Goal: Task Accomplishment & Management: Use online tool/utility

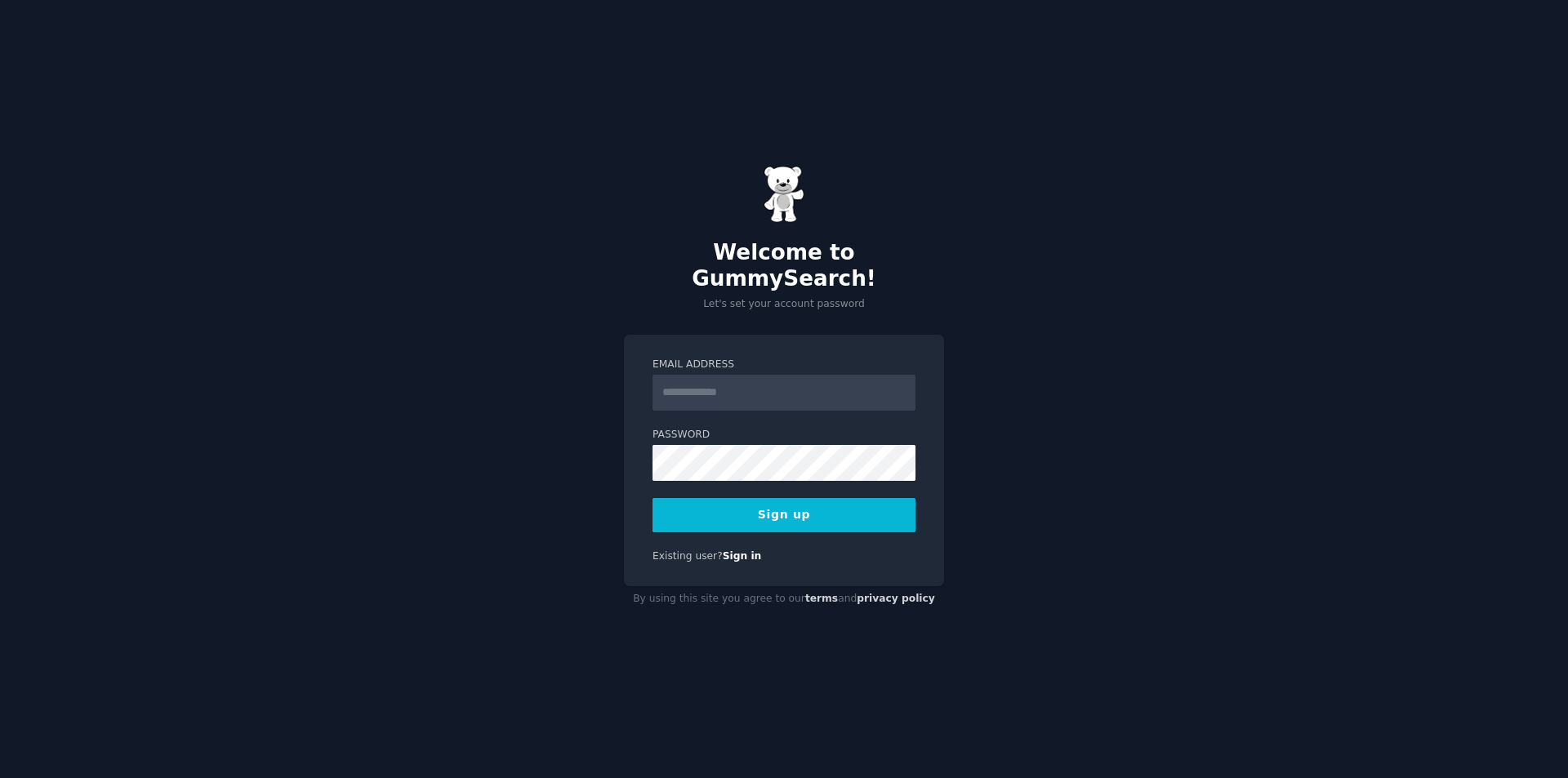
click at [763, 380] on input "Email Address" at bounding box center [784, 393] width 263 height 36
type input "**********"
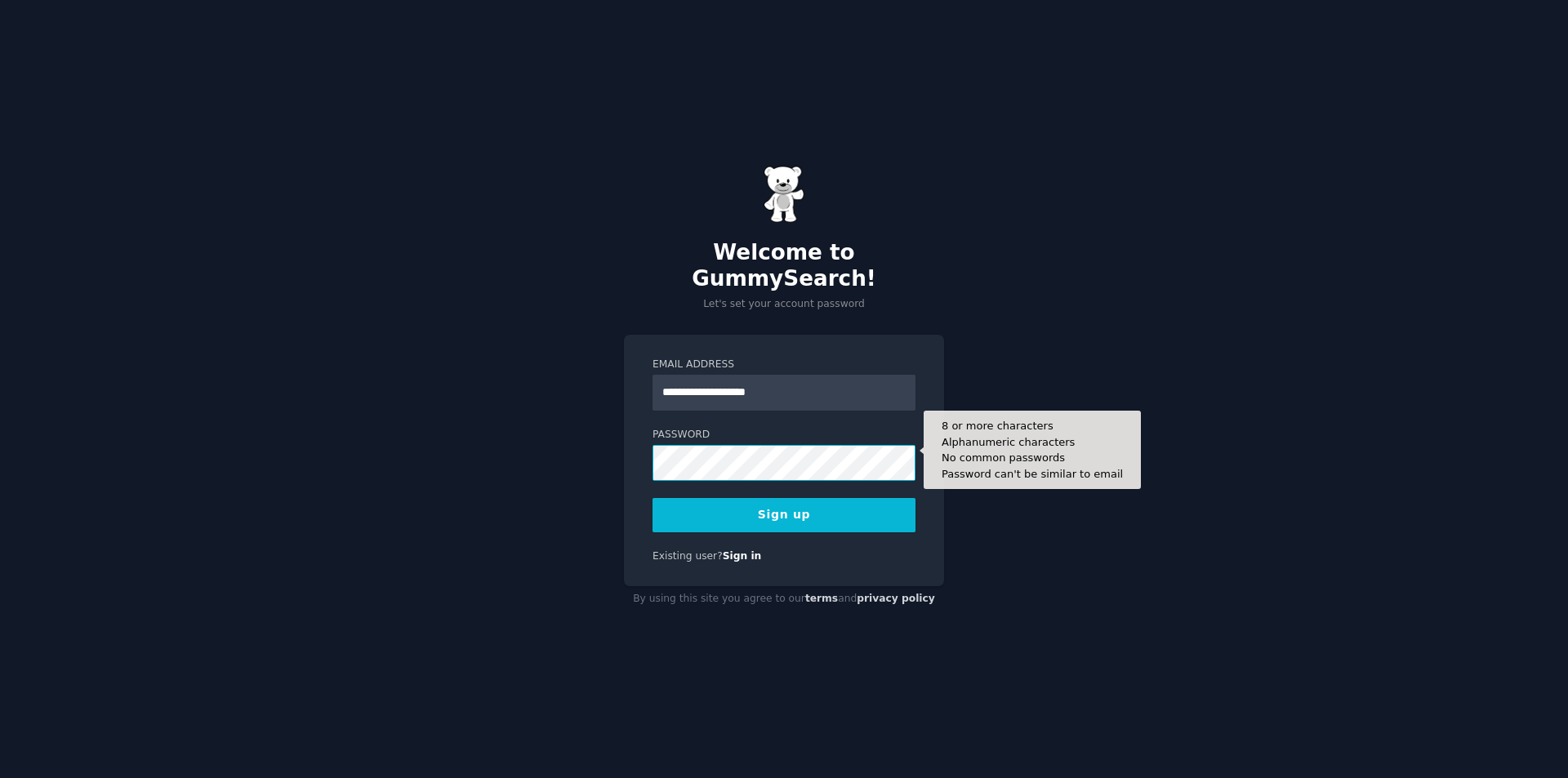
click at [653, 498] on button "Sign up" at bounding box center [784, 514] width 263 height 34
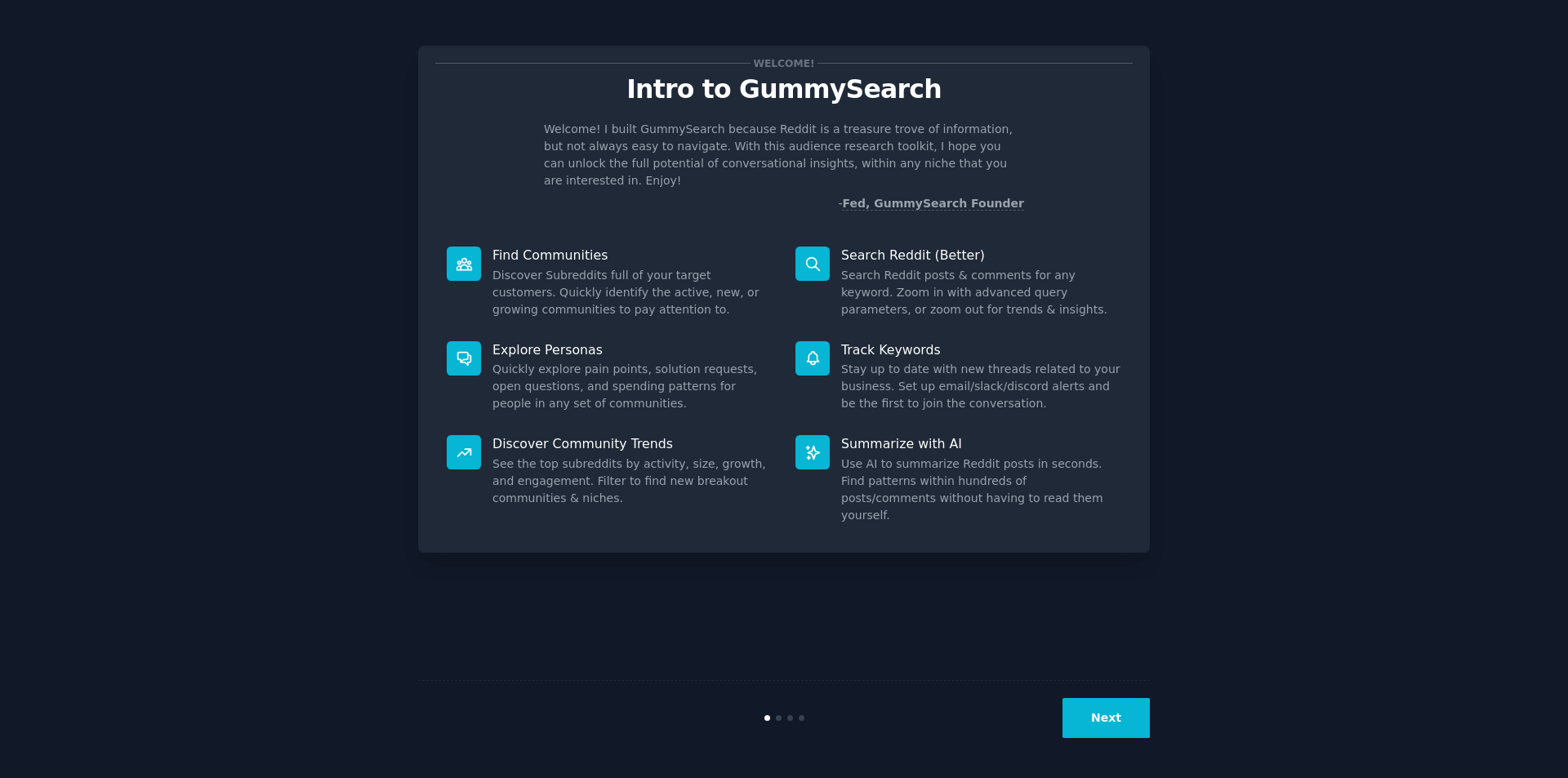
click at [1113, 728] on button "Next" at bounding box center [1106, 718] width 88 height 40
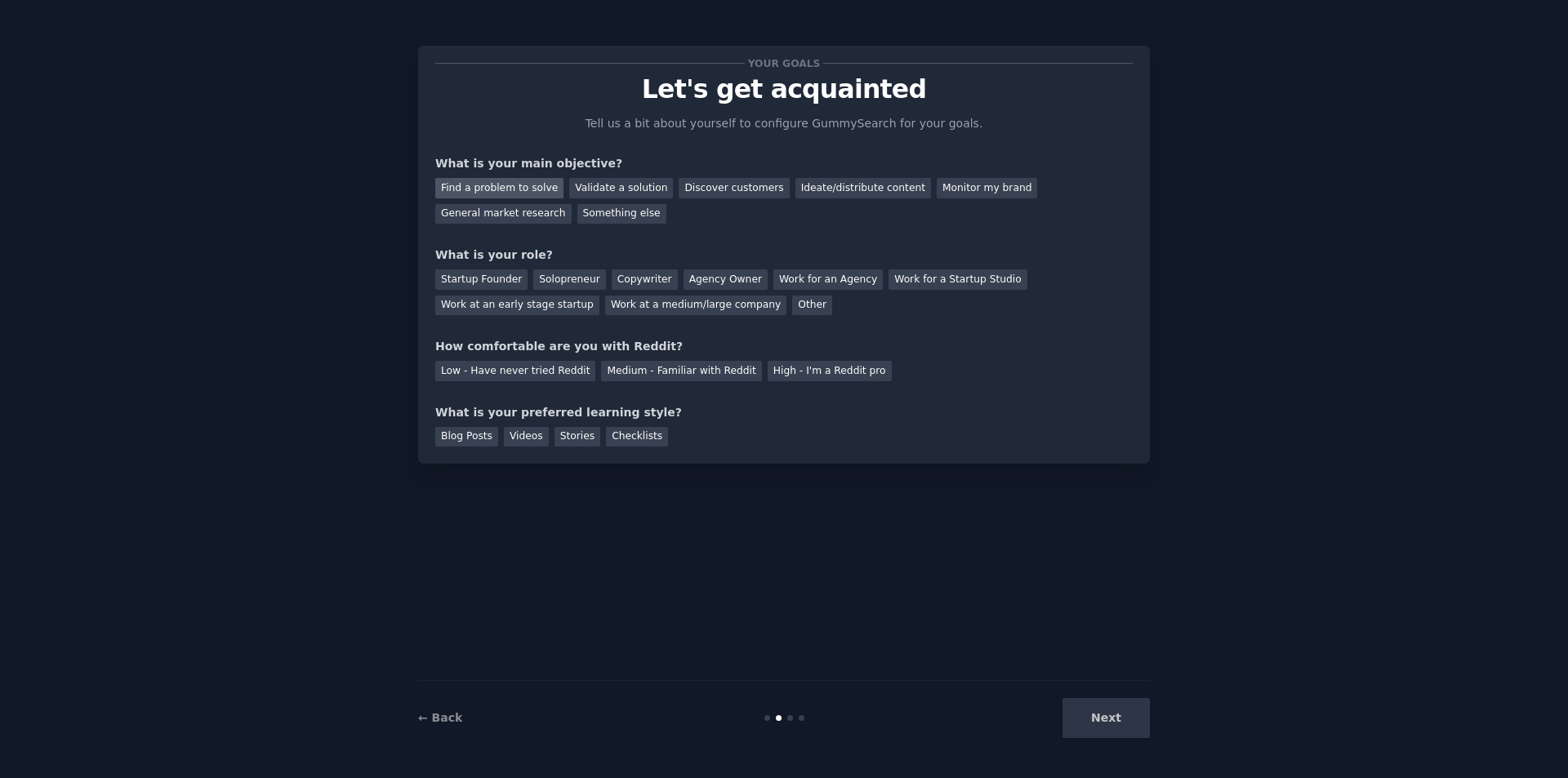
click at [477, 193] on div "Find a problem to solve" at bounding box center [500, 187] width 128 height 20
click at [571, 185] on div "Validate a solution" at bounding box center [621, 187] width 103 height 20
click at [506, 188] on div "Find a problem to solve" at bounding box center [500, 187] width 128 height 20
click at [582, 276] on div "Solopreneur" at bounding box center [570, 279] width 72 height 20
click at [626, 374] on div "Medium - Familiar with Reddit" at bounding box center [681, 371] width 160 height 20
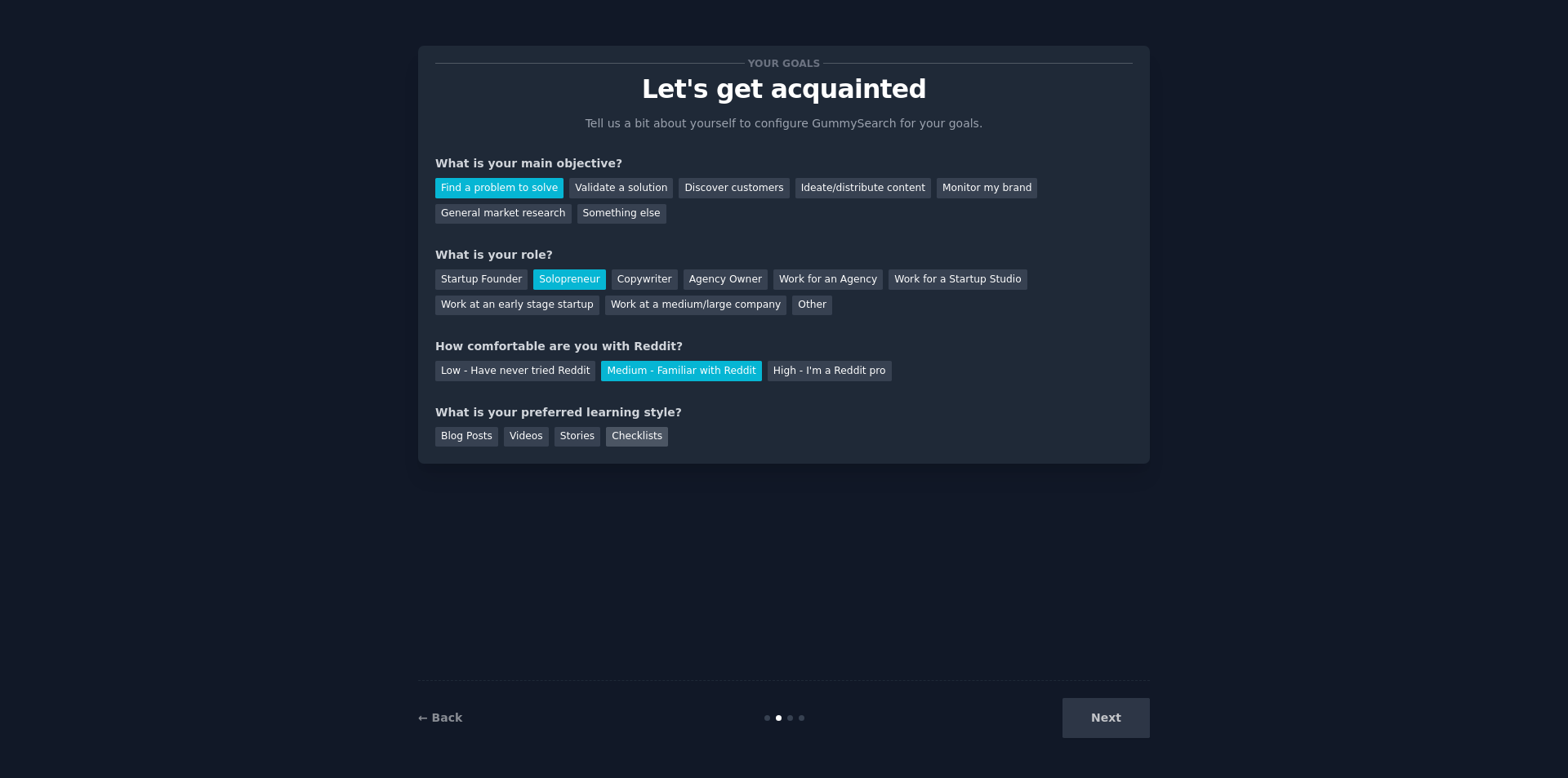
click at [611, 429] on div "Checklists" at bounding box center [636, 436] width 62 height 20
click at [1105, 710] on button "Next" at bounding box center [1106, 718] width 88 height 40
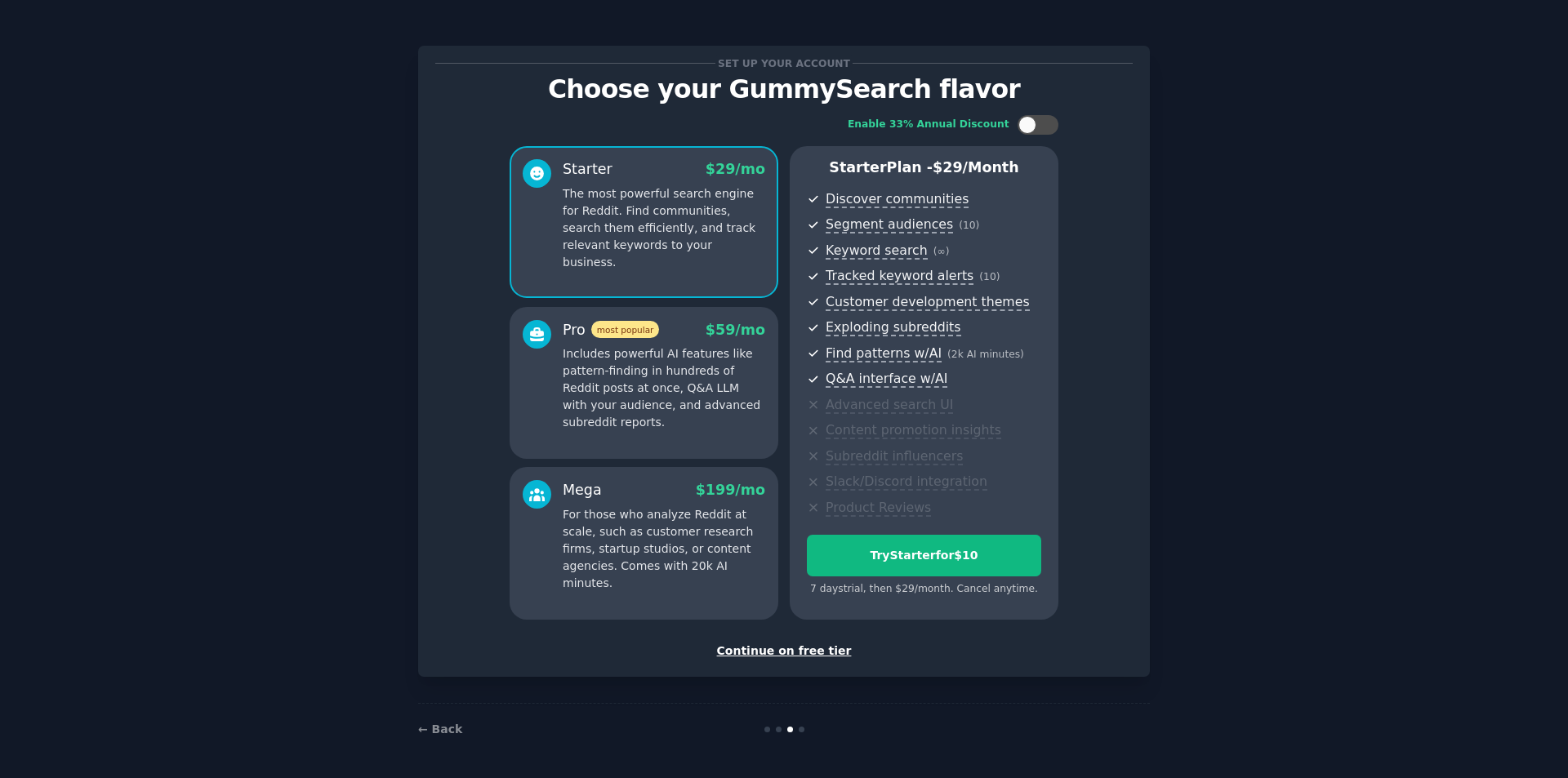
click at [782, 646] on div "Continue on free tier" at bounding box center [784, 651] width 698 height 18
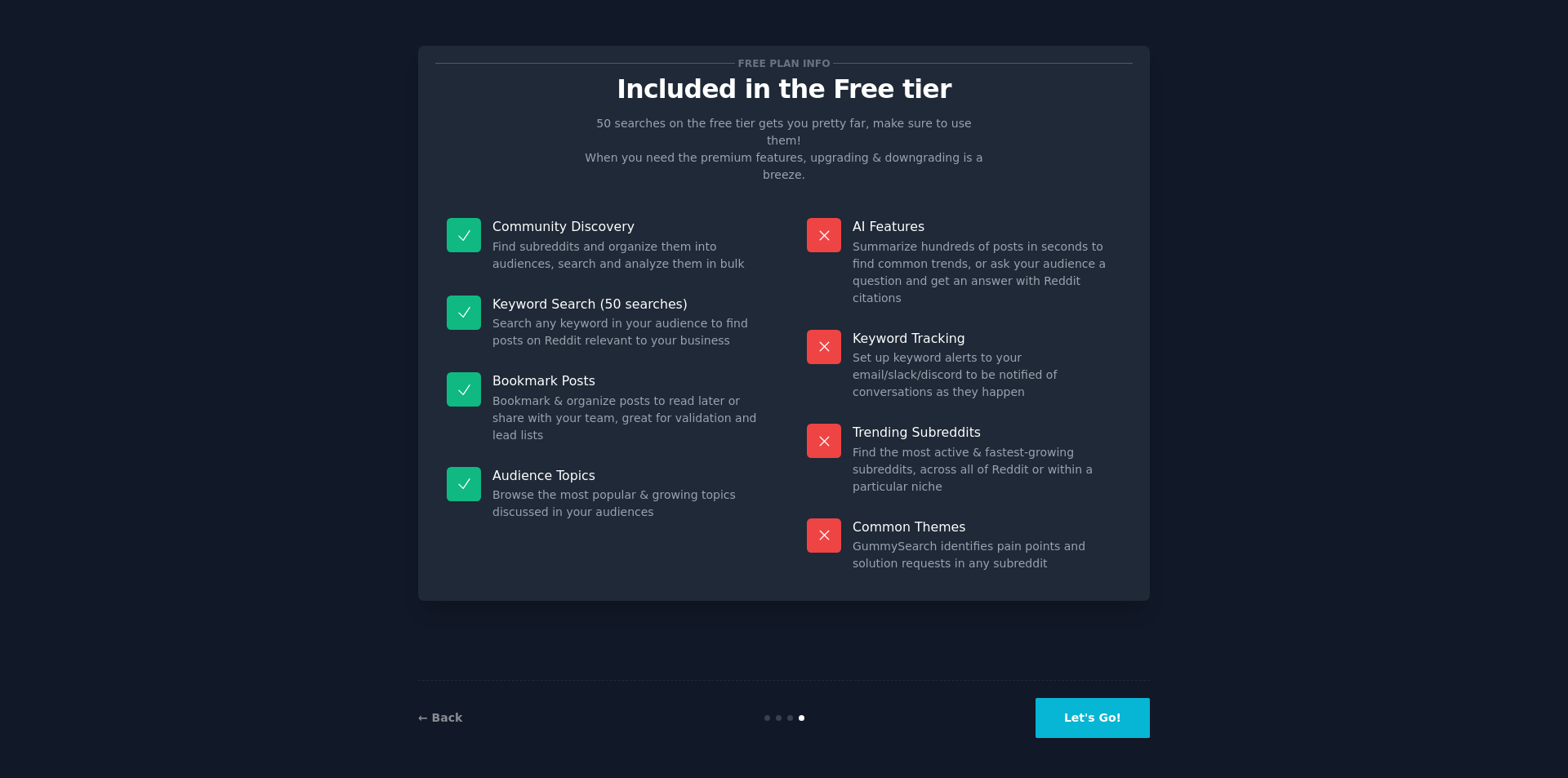
click at [1117, 723] on button "Let's Go!" at bounding box center [1093, 718] width 114 height 40
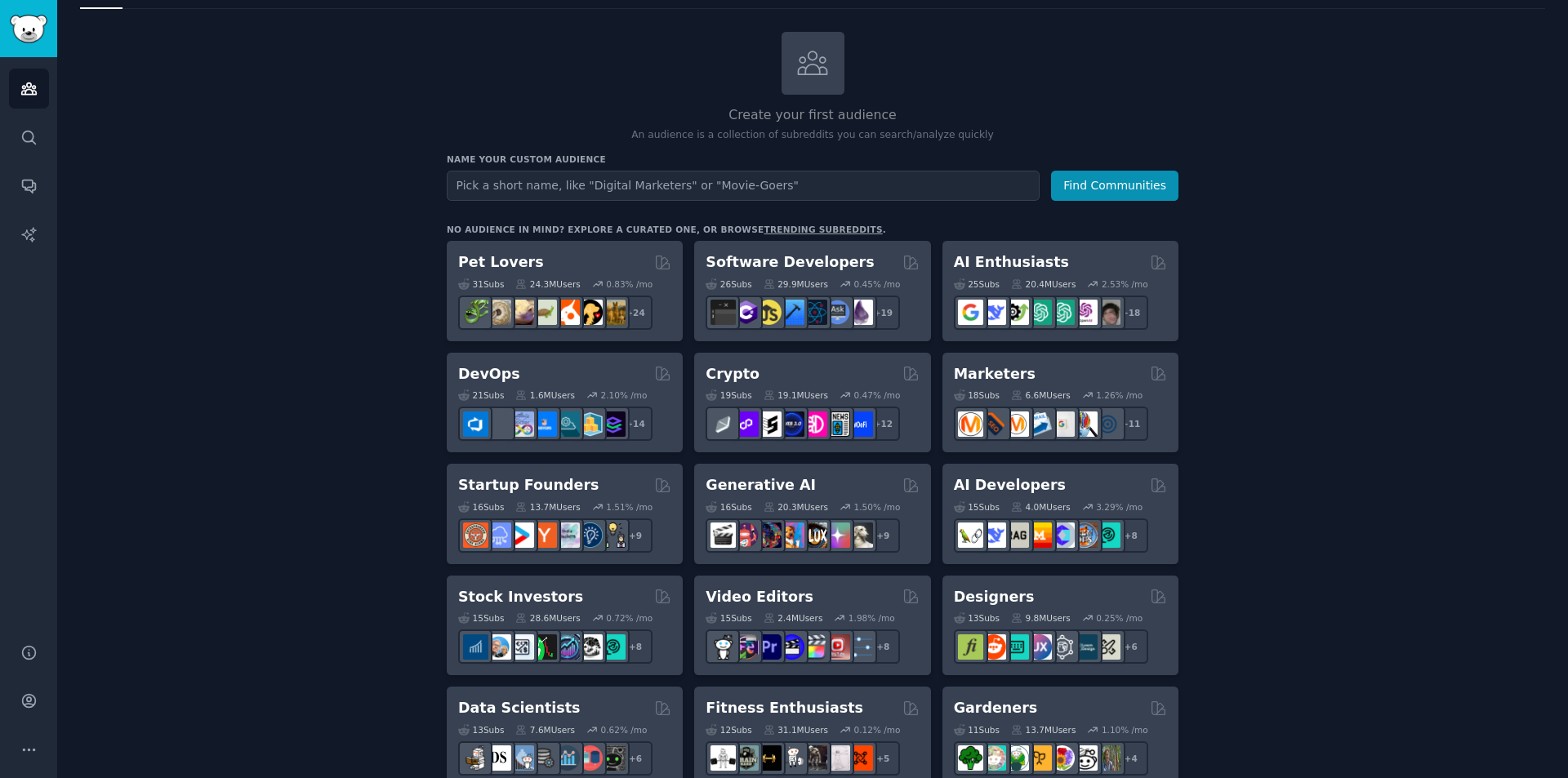
scroll to position [81, 0]
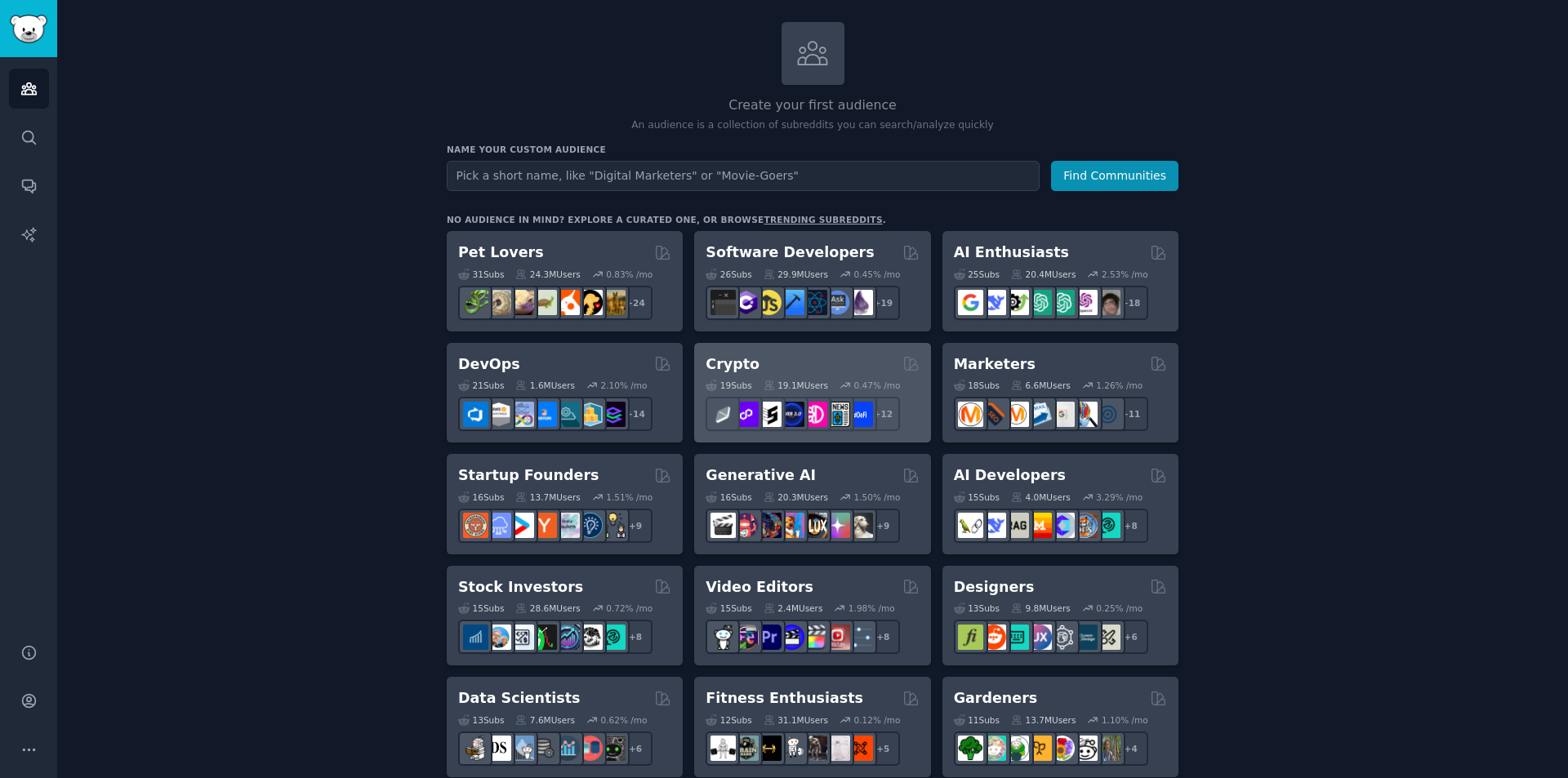
click at [776, 358] on div "Crypto" at bounding box center [812, 364] width 213 height 20
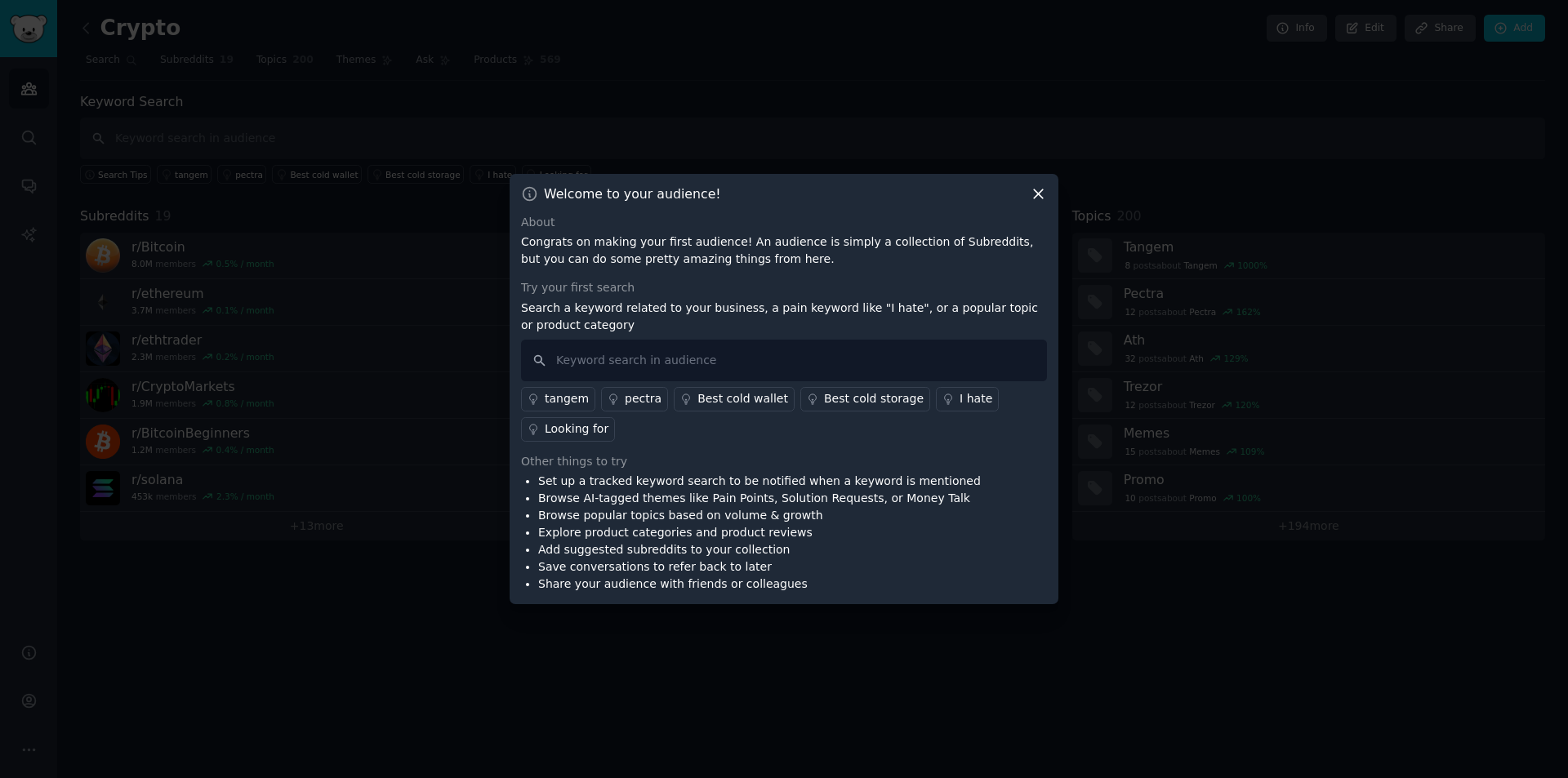
click at [960, 403] on div "I hate" at bounding box center [976, 399] width 32 height 18
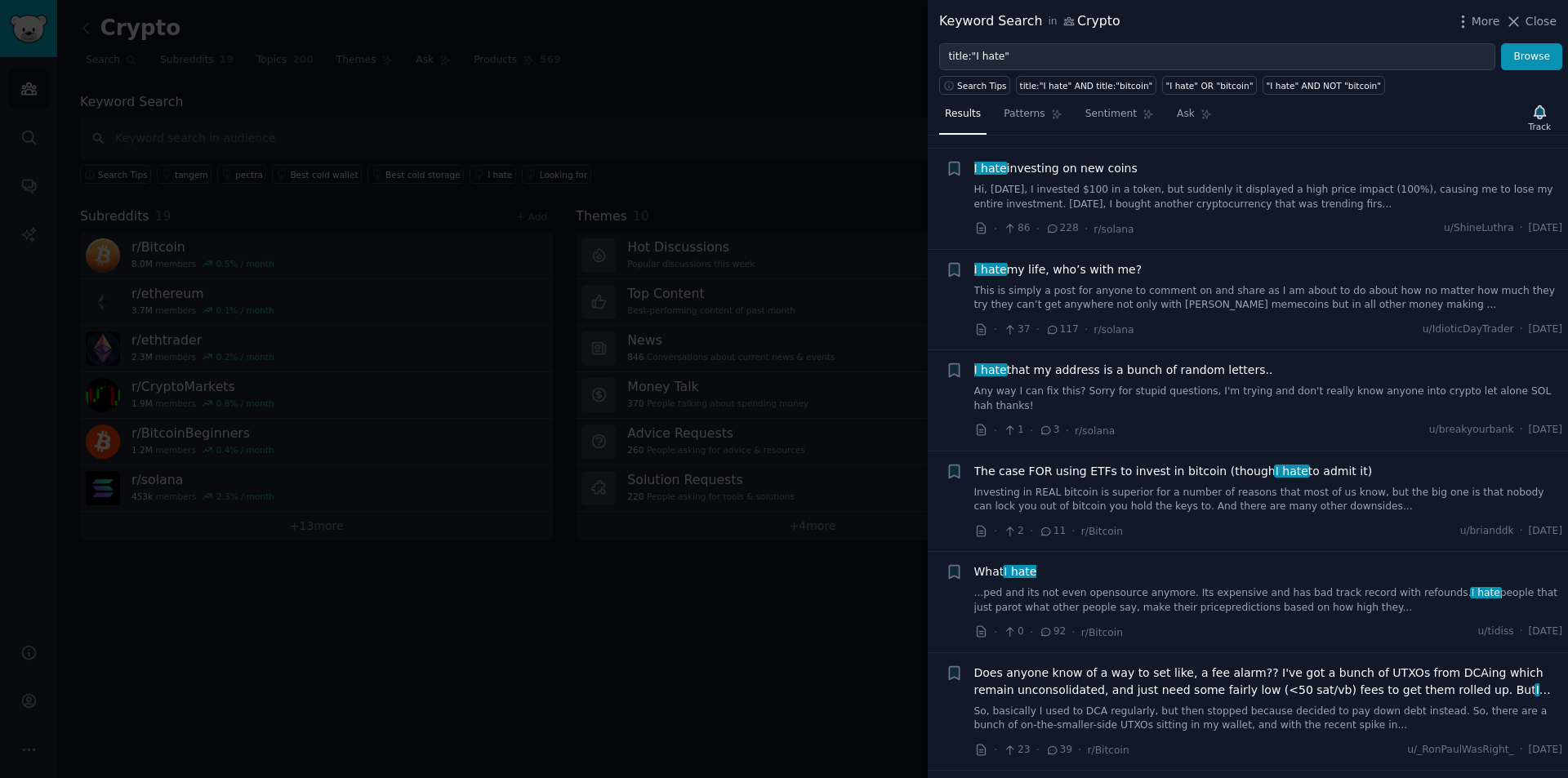
scroll to position [817, 0]
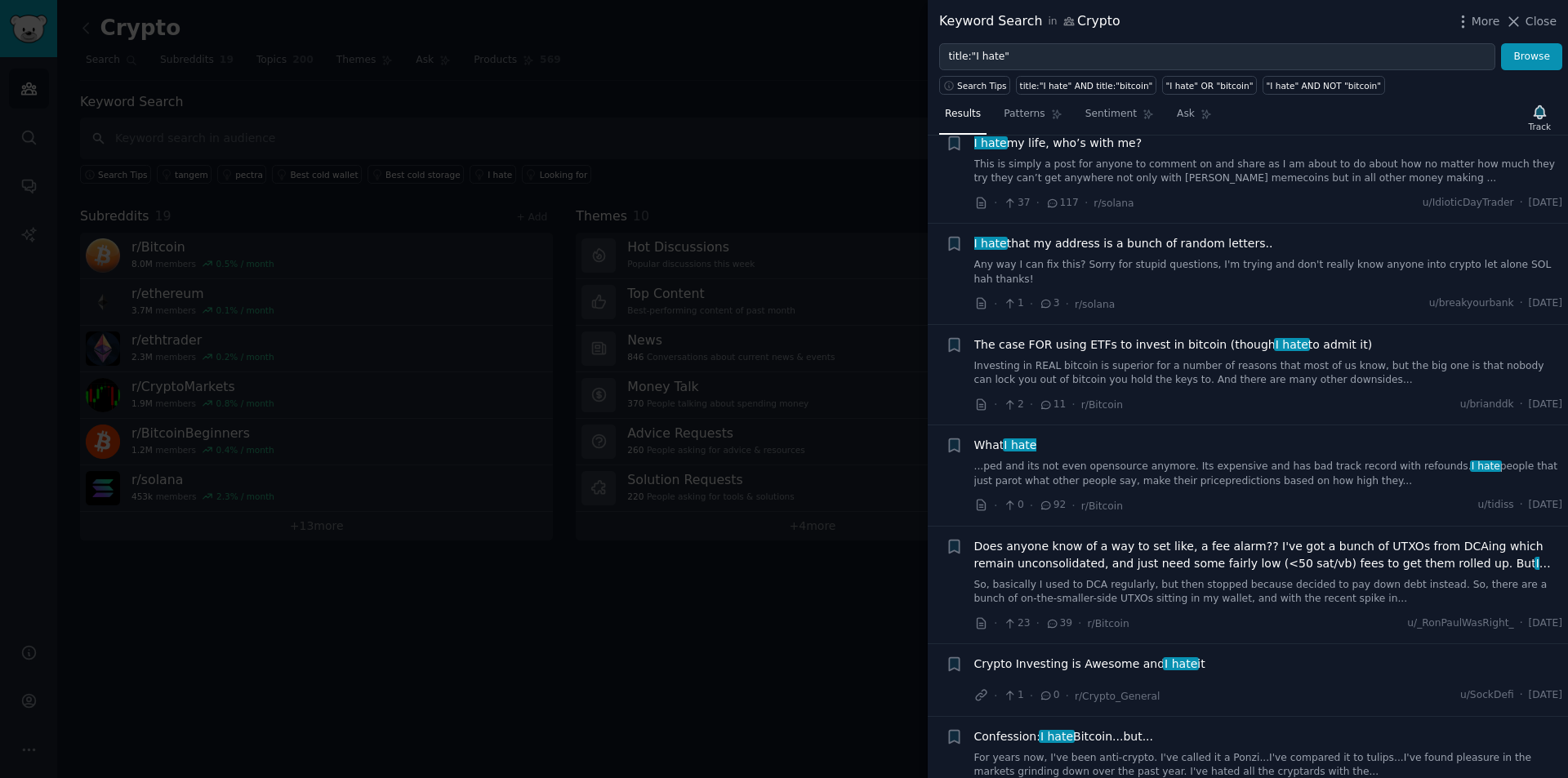
drag, startPoint x: 1545, startPoint y: 15, endPoint x: 1534, endPoint y: 24, distance: 14.2
click at [1544, 16] on span "Close" at bounding box center [1541, 22] width 31 height 18
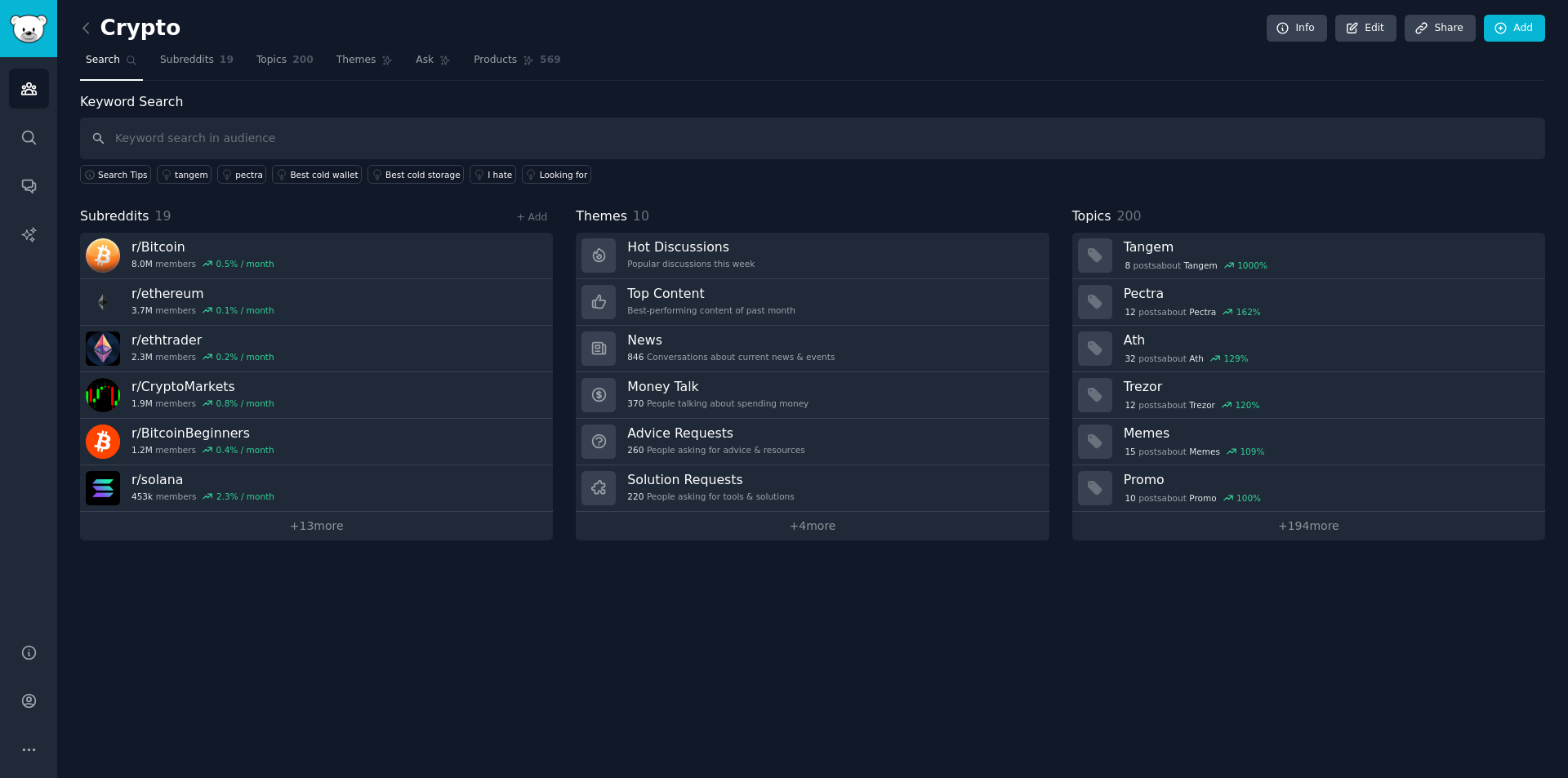
click at [107, 60] on span "Search" at bounding box center [103, 60] width 34 height 15
click at [34, 75] on link "Audiences" at bounding box center [29, 88] width 40 height 40
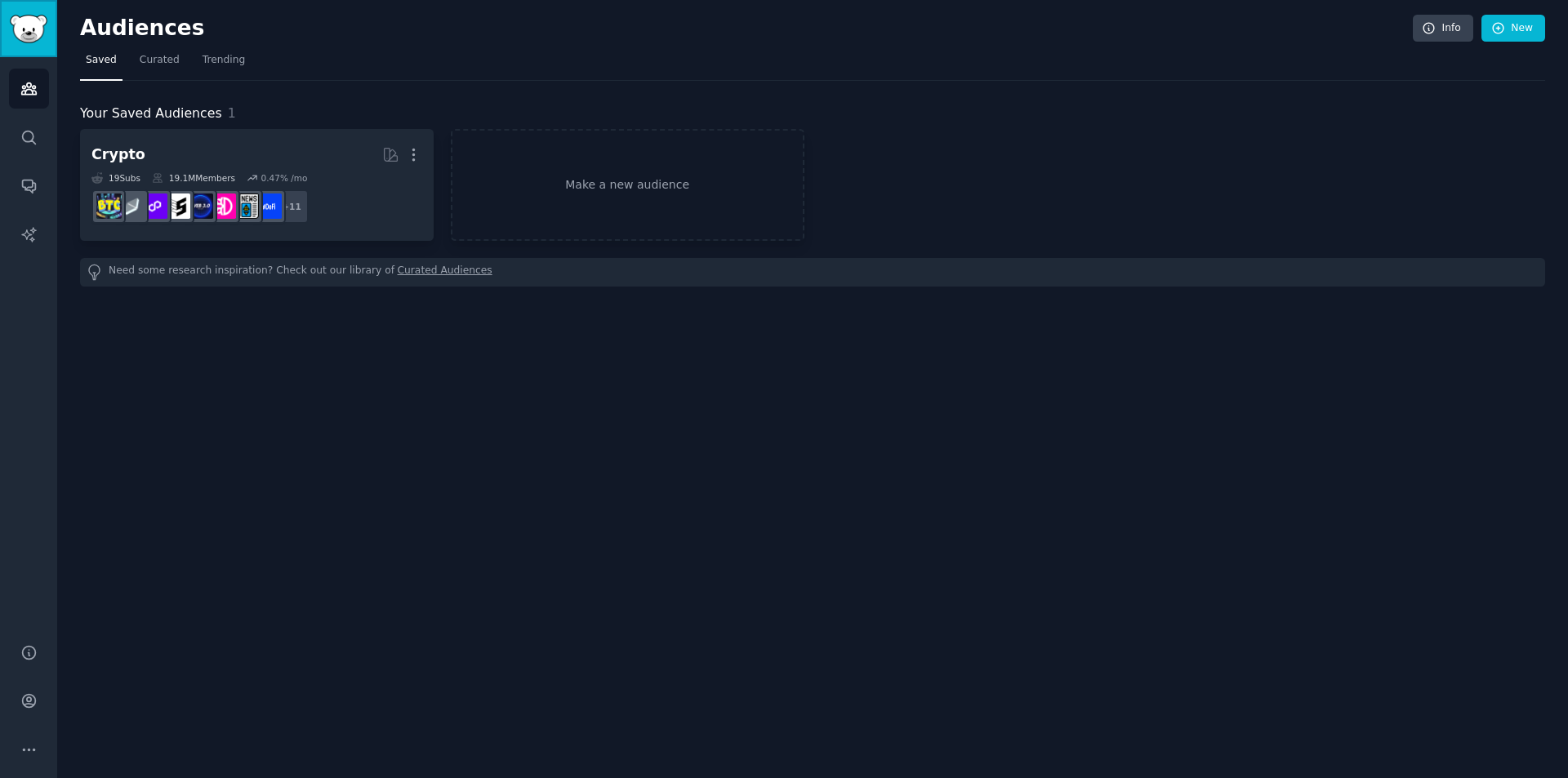
click at [26, 40] on img "Sidebar" at bounding box center [28, 29] width 38 height 29
click at [26, 27] on img "Sidebar" at bounding box center [28, 29] width 38 height 29
click at [625, 236] on link "Make a new audience" at bounding box center [627, 185] width 353 height 112
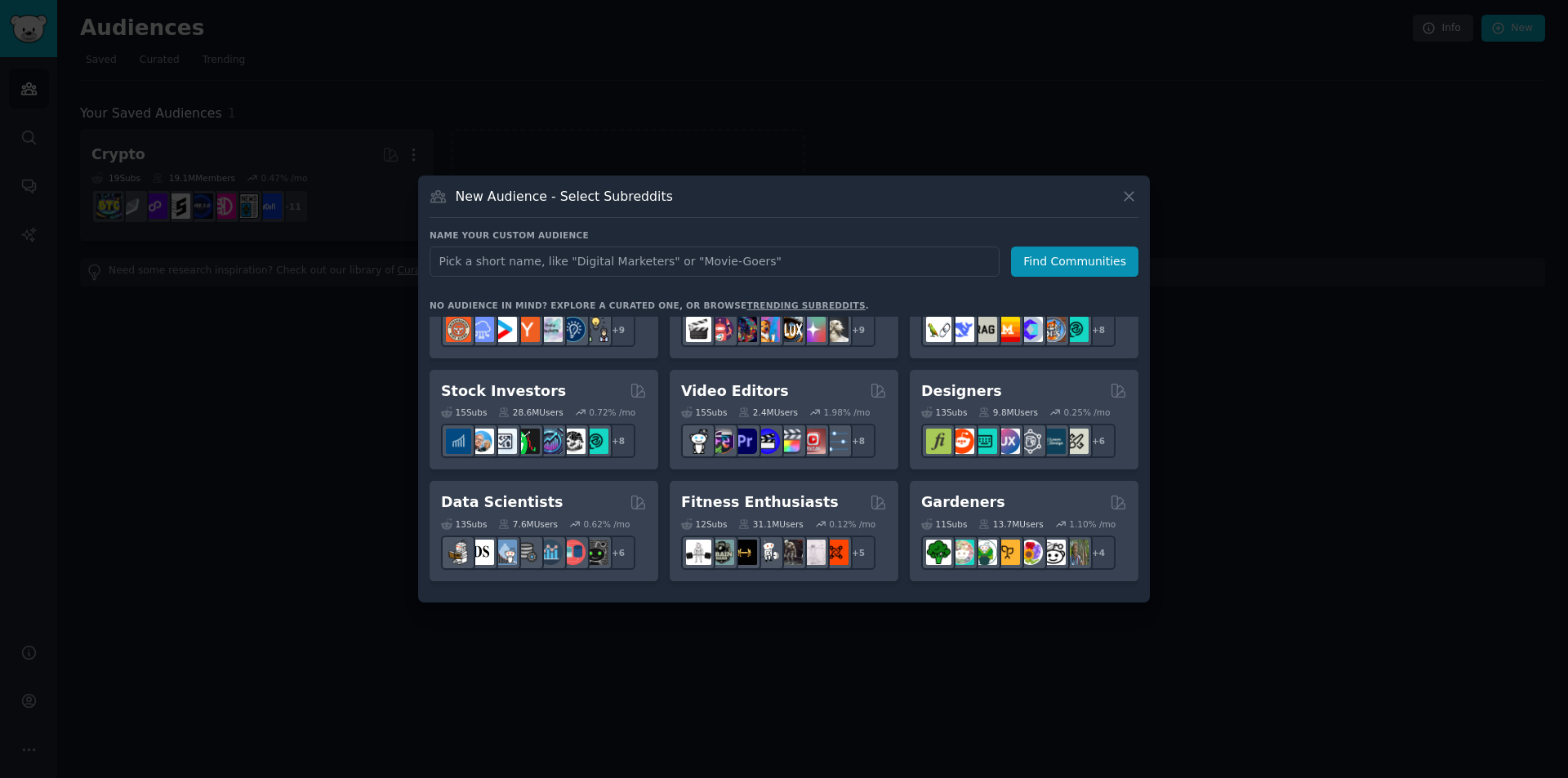
scroll to position [327, 0]
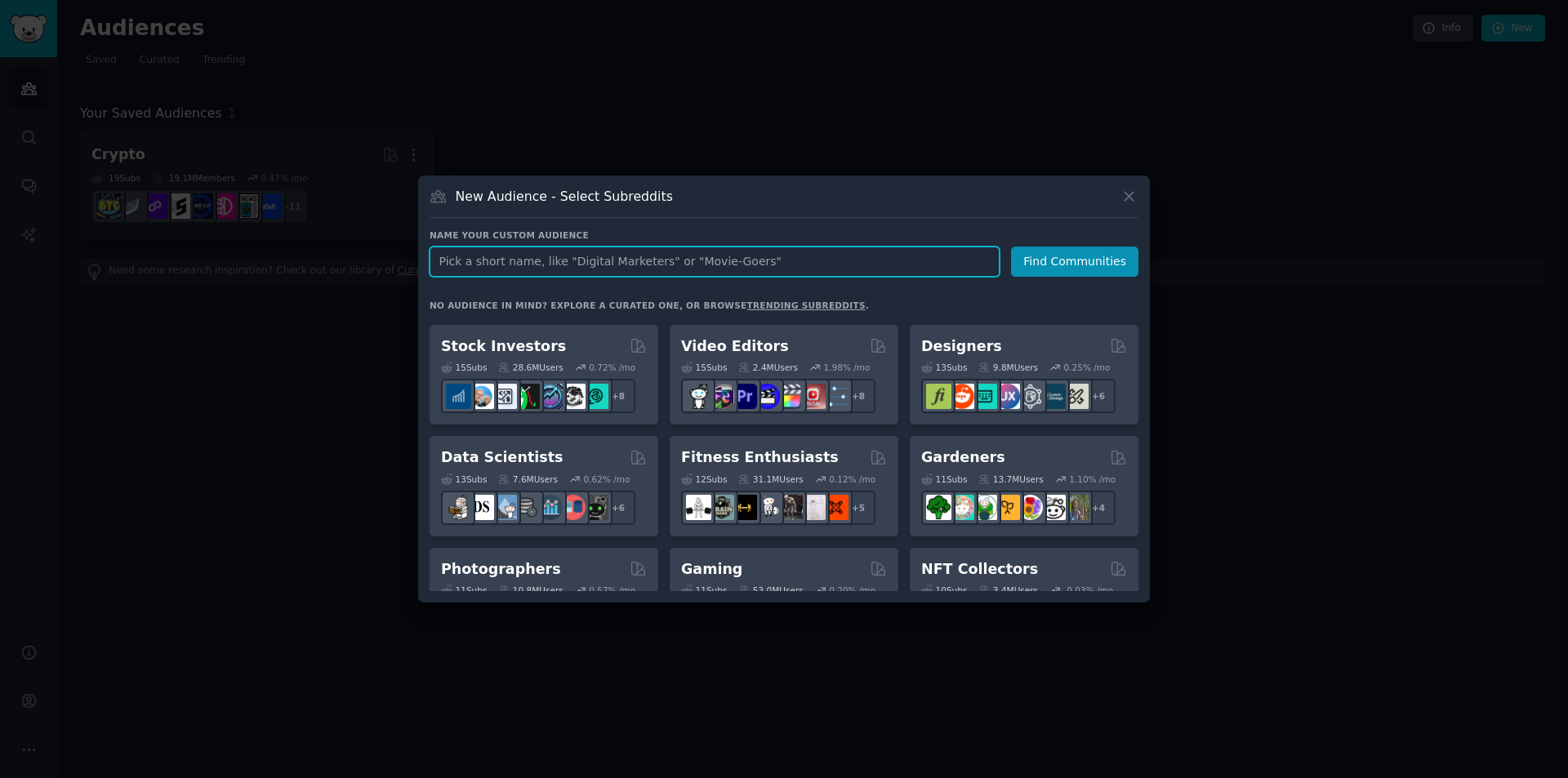
click at [610, 251] on input "text" at bounding box center [714, 261] width 570 height 30
type input "stock"
click button "Find Communities" at bounding box center [1075, 261] width 127 height 30
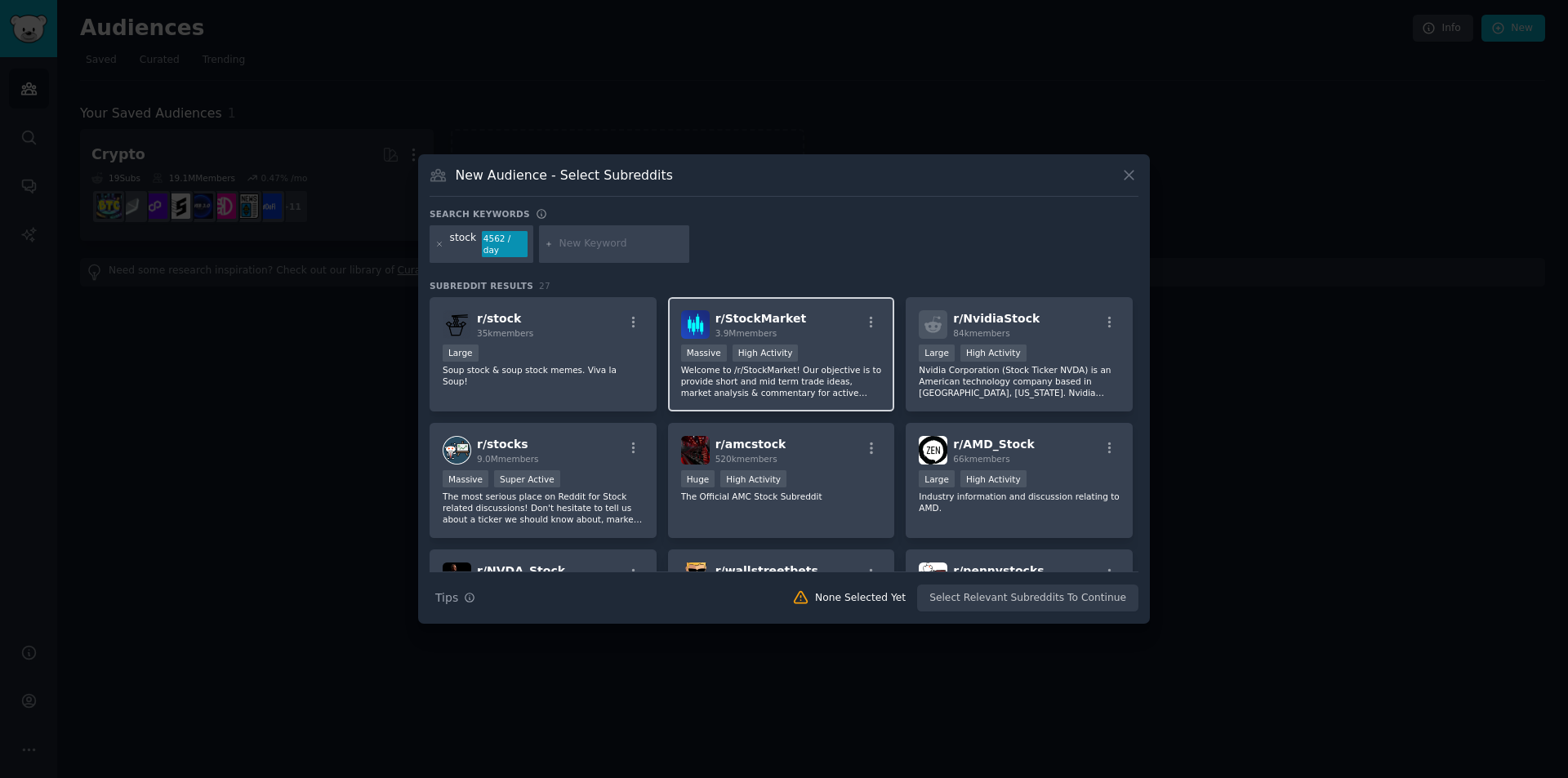
click at [826, 325] on div "r/ StockMarket 3.9M members" at bounding box center [781, 324] width 201 height 29
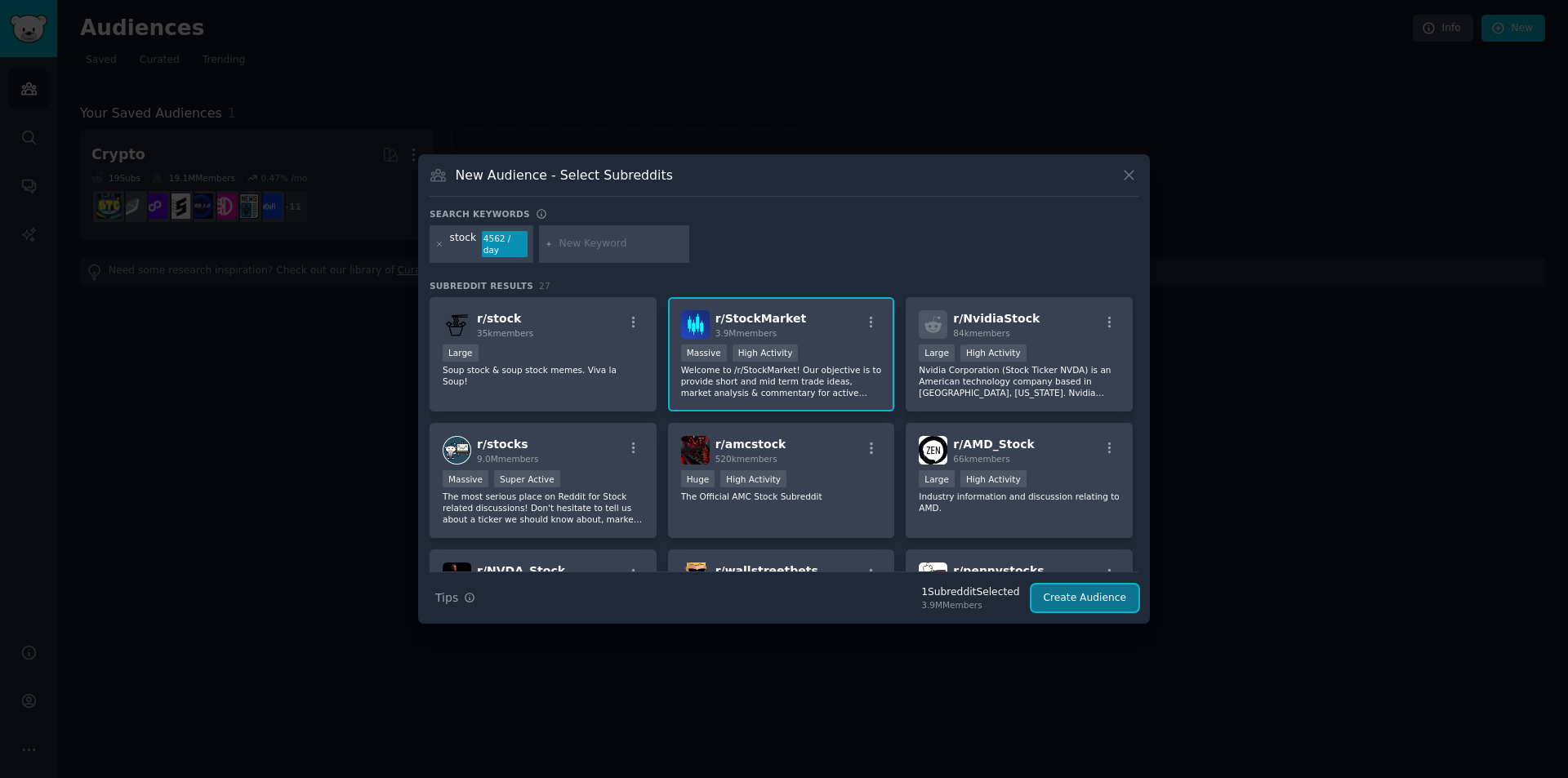
click at [1109, 595] on button "Create Audience" at bounding box center [1085, 598] width 108 height 28
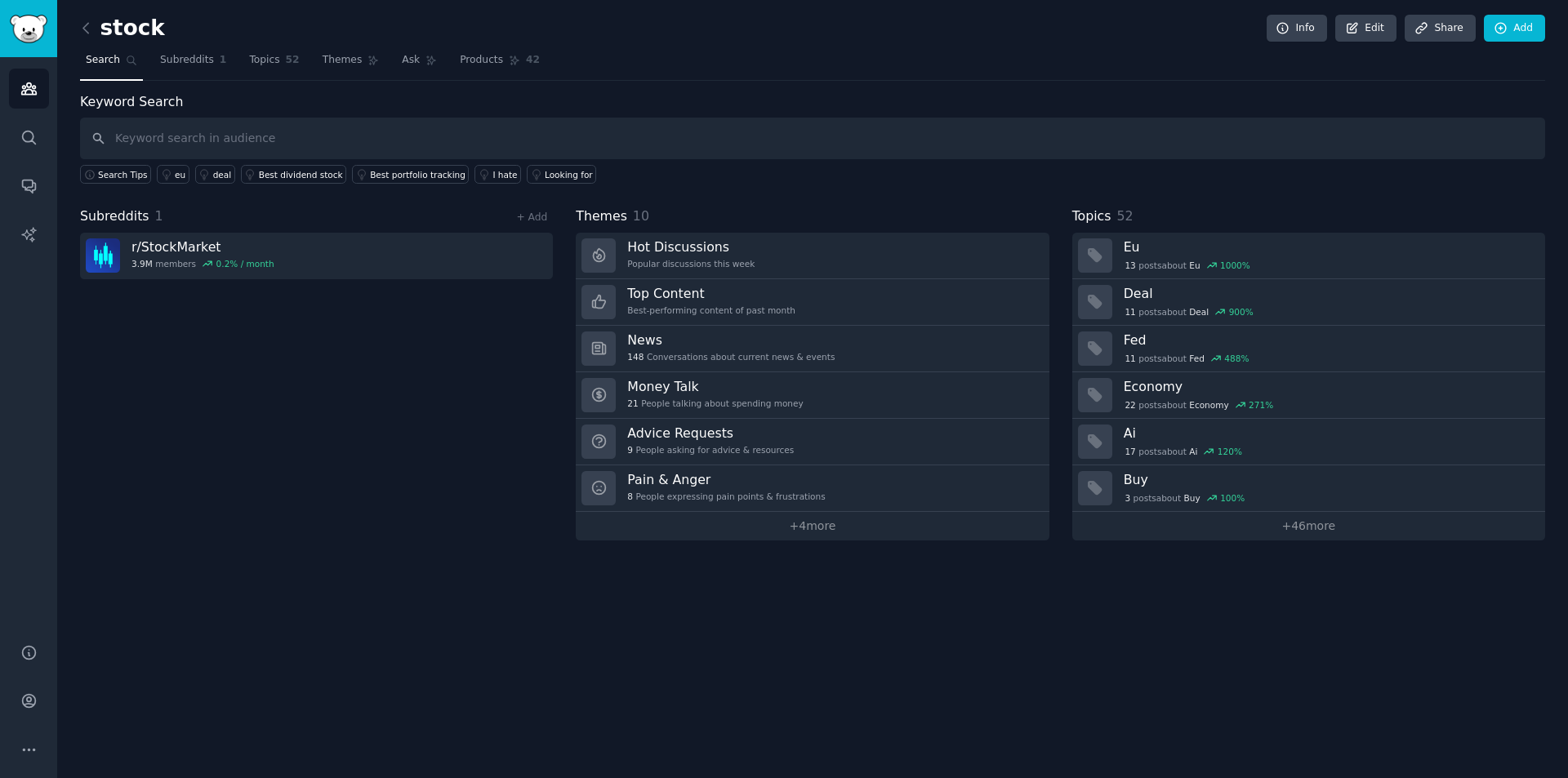
click at [226, 147] on input "text" at bounding box center [812, 138] width 1465 height 42
click at [545, 173] on div "Looking for" at bounding box center [569, 174] width 48 height 11
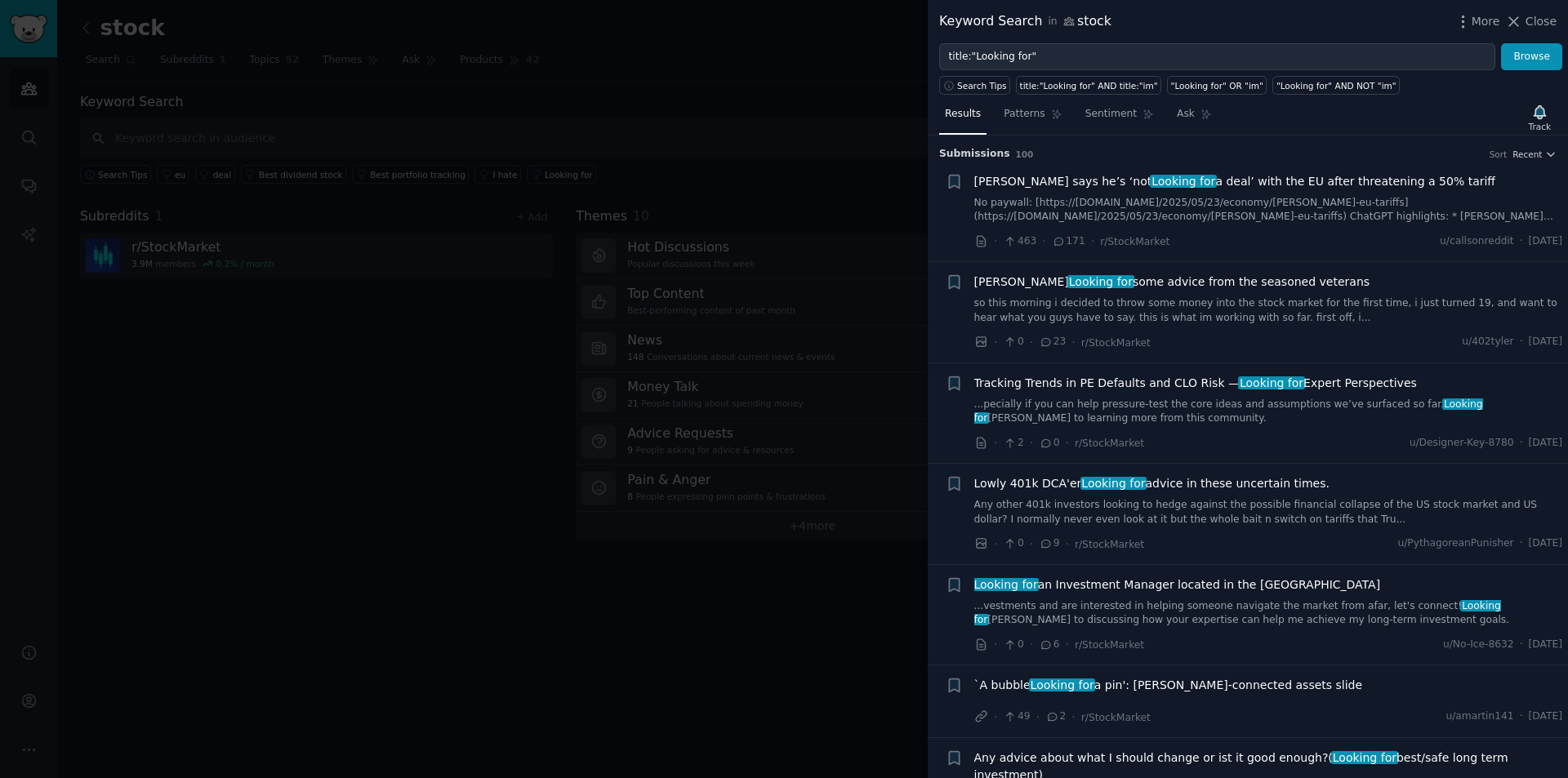
click at [897, 42] on div at bounding box center [784, 389] width 1568 height 778
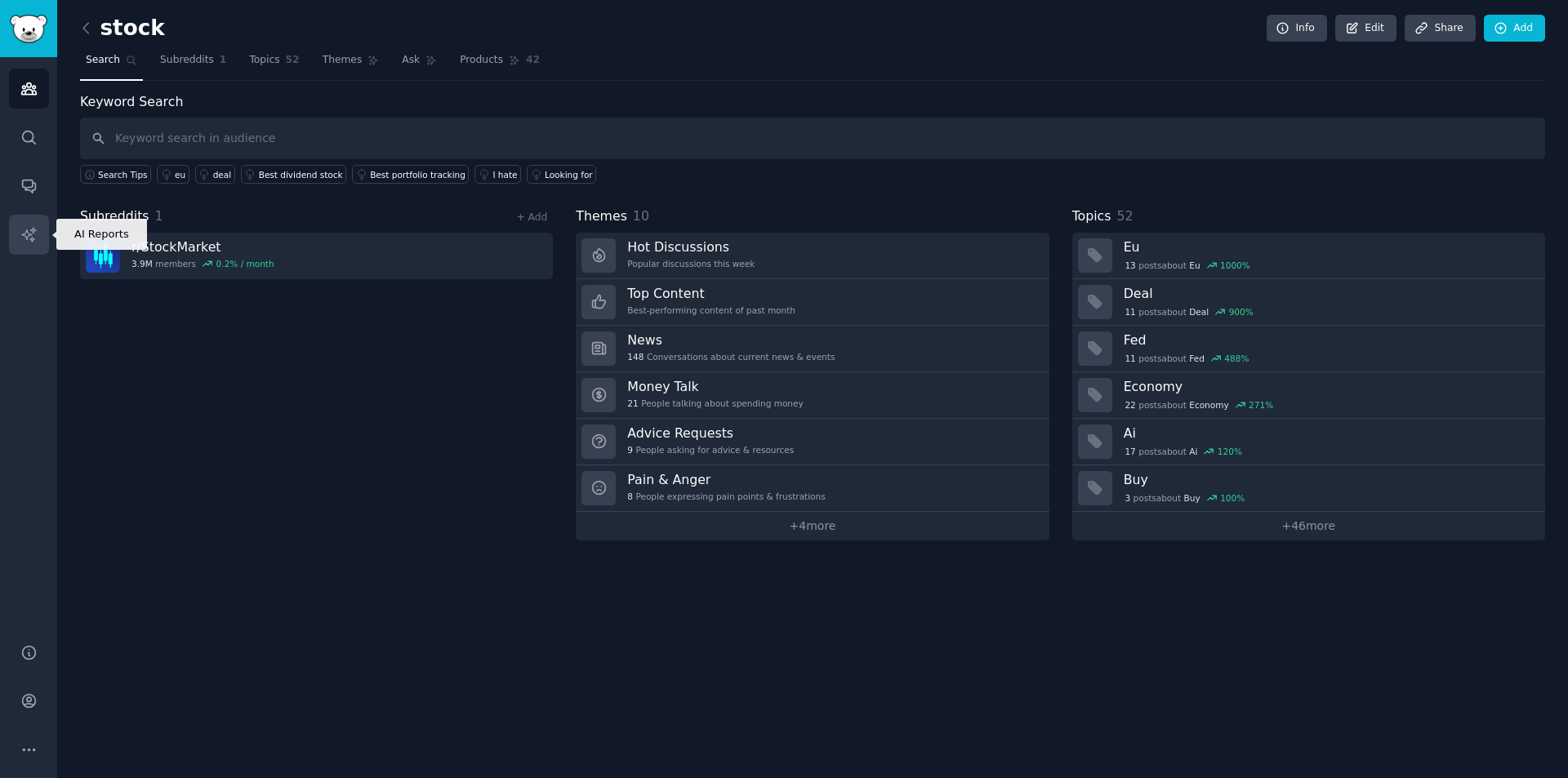
click at [18, 245] on link "AI Reports" at bounding box center [29, 235] width 40 height 40
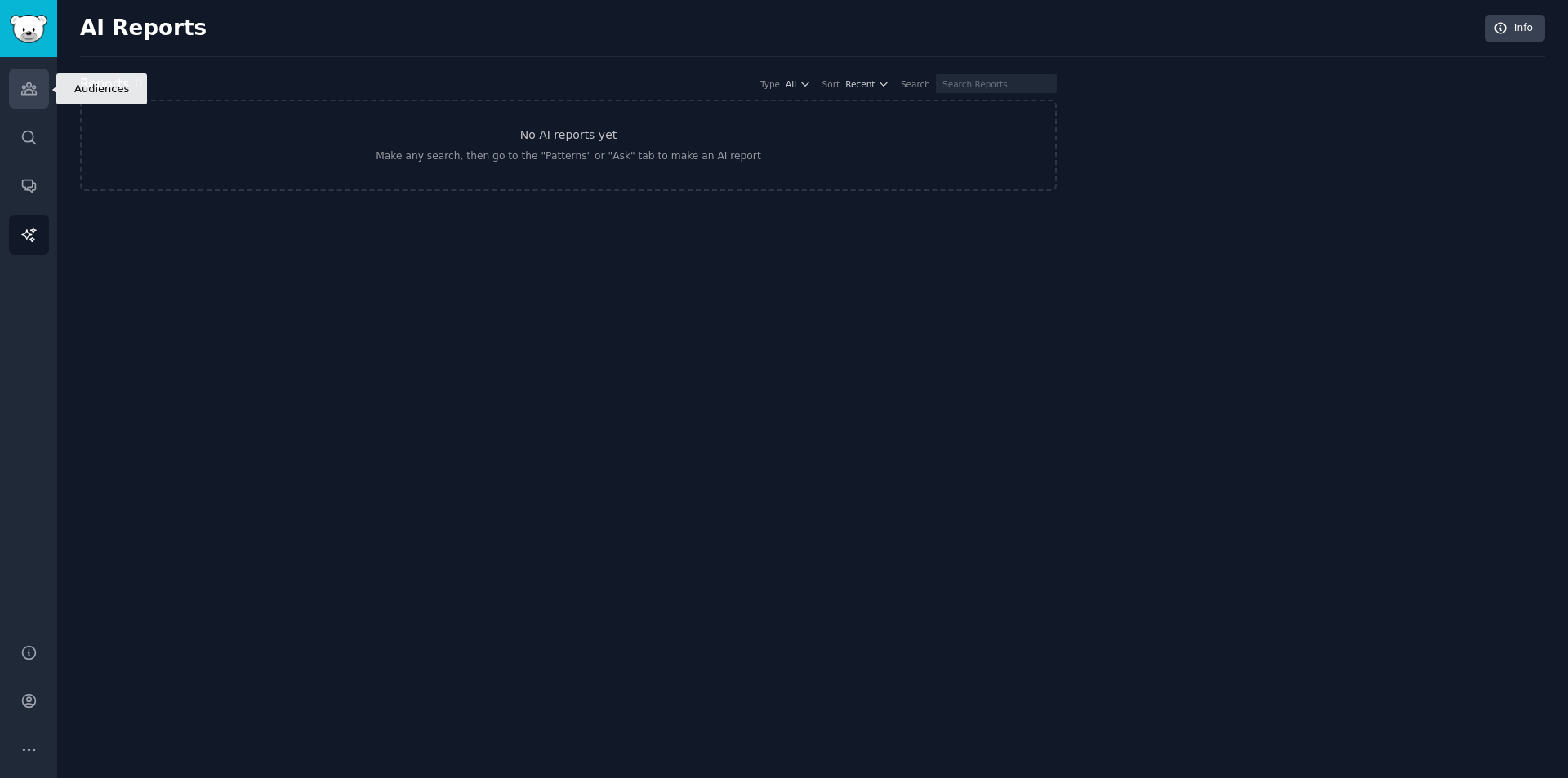
click at [31, 89] on icon "Sidebar" at bounding box center [29, 88] width 18 height 18
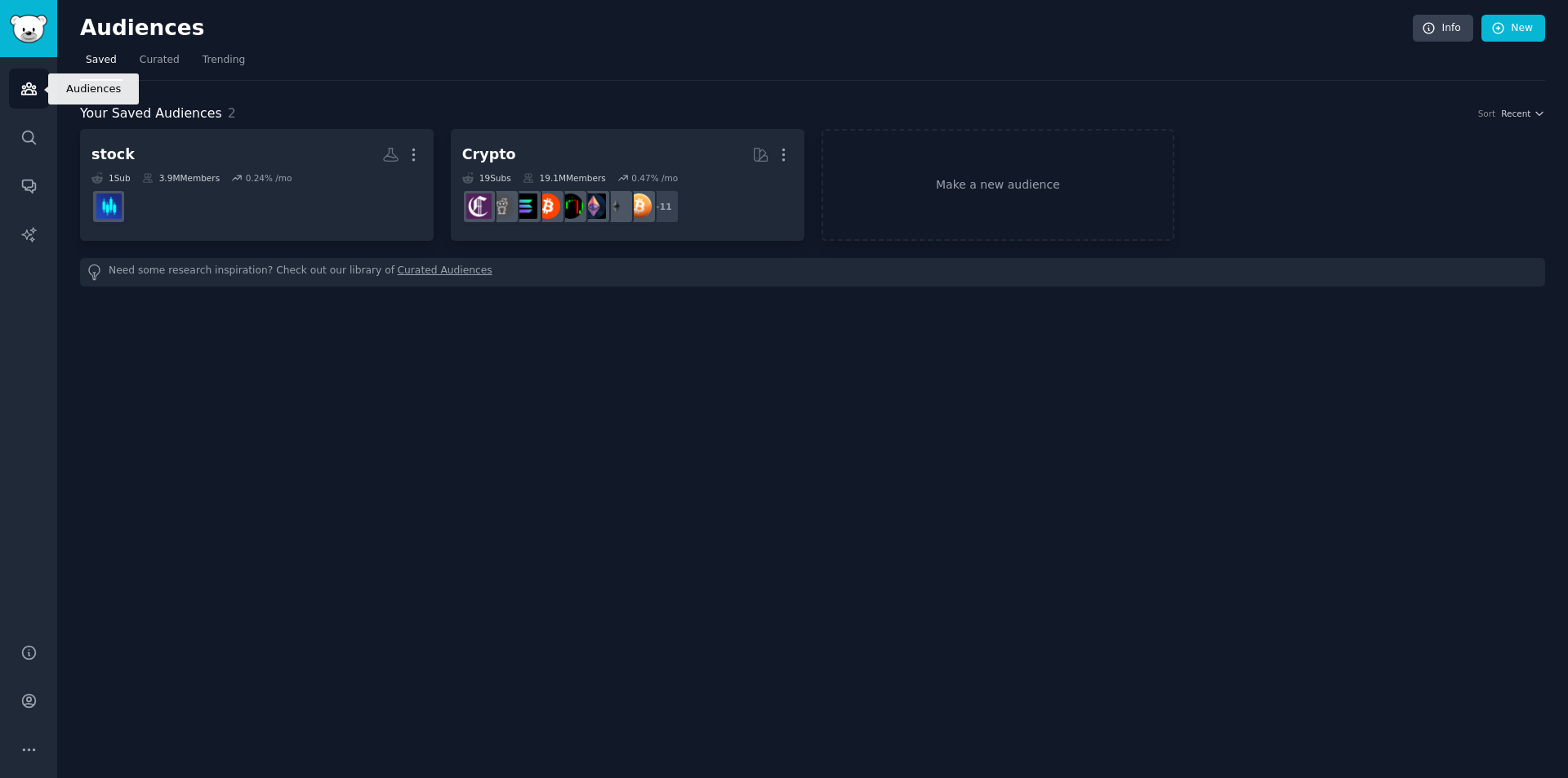
click at [31, 85] on icon "Sidebar" at bounding box center [28, 88] width 15 height 11
click at [895, 168] on link "Make a new audience" at bounding box center [997, 185] width 353 height 112
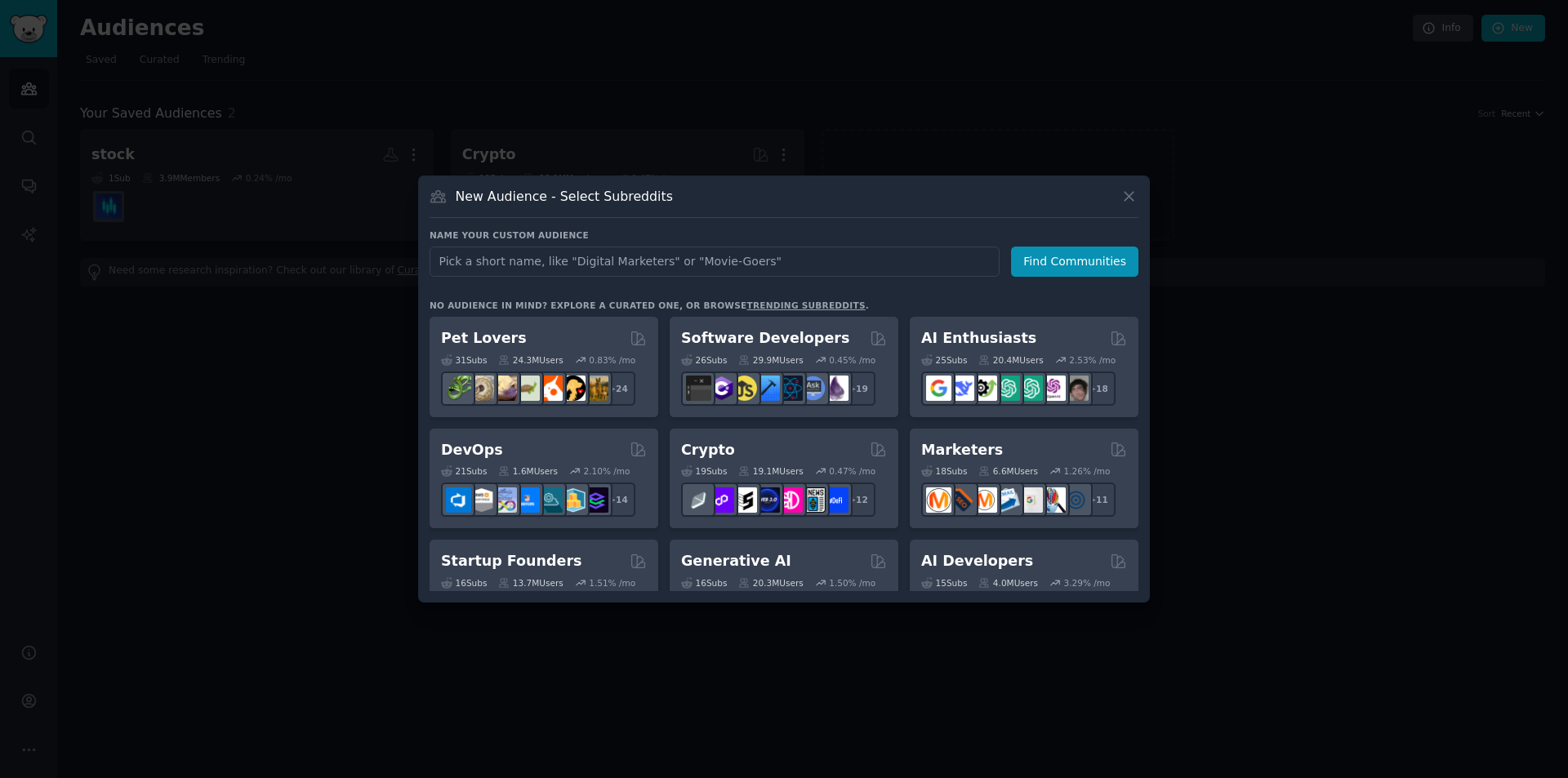
click at [610, 255] on input "text" at bounding box center [714, 261] width 570 height 30
type input "small business"
click button "Find Communities" at bounding box center [1075, 261] width 127 height 30
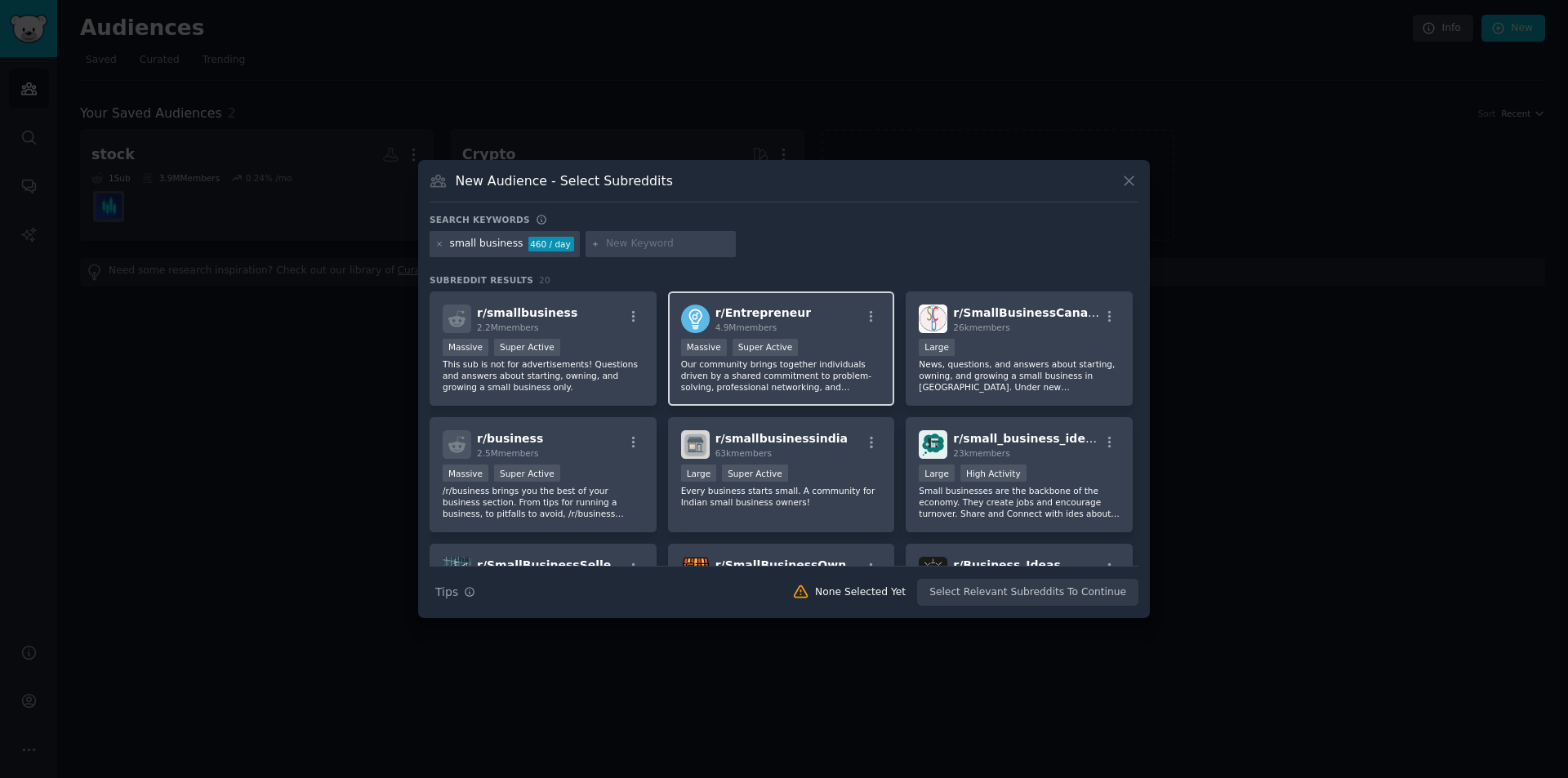
click at [838, 341] on div "Massive Super Active" at bounding box center [781, 349] width 201 height 20
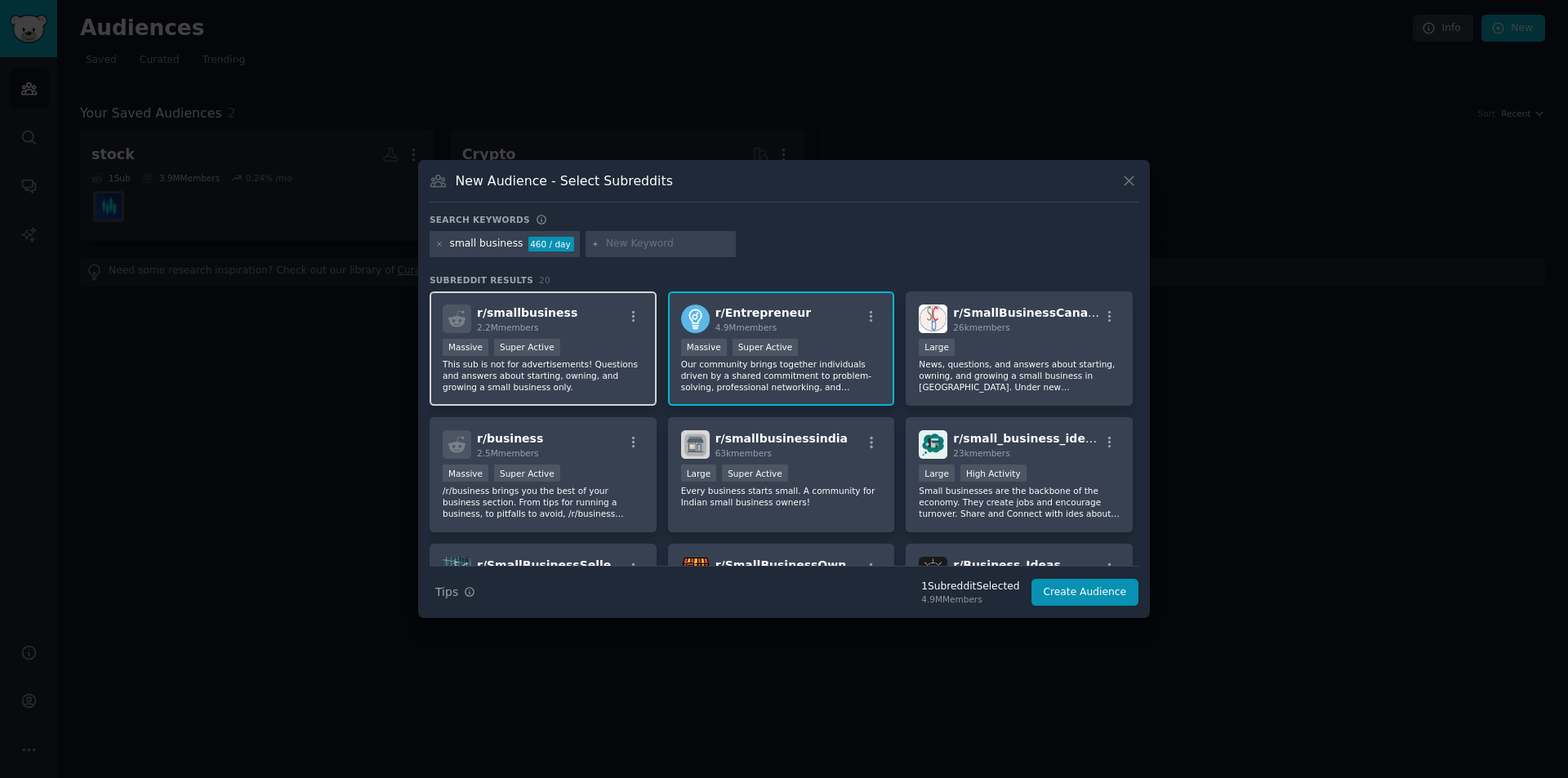
click at [570, 358] on p "This sub is not for advertisements! Questions and answers about starting, ownin…" at bounding box center [543, 375] width 201 height 34
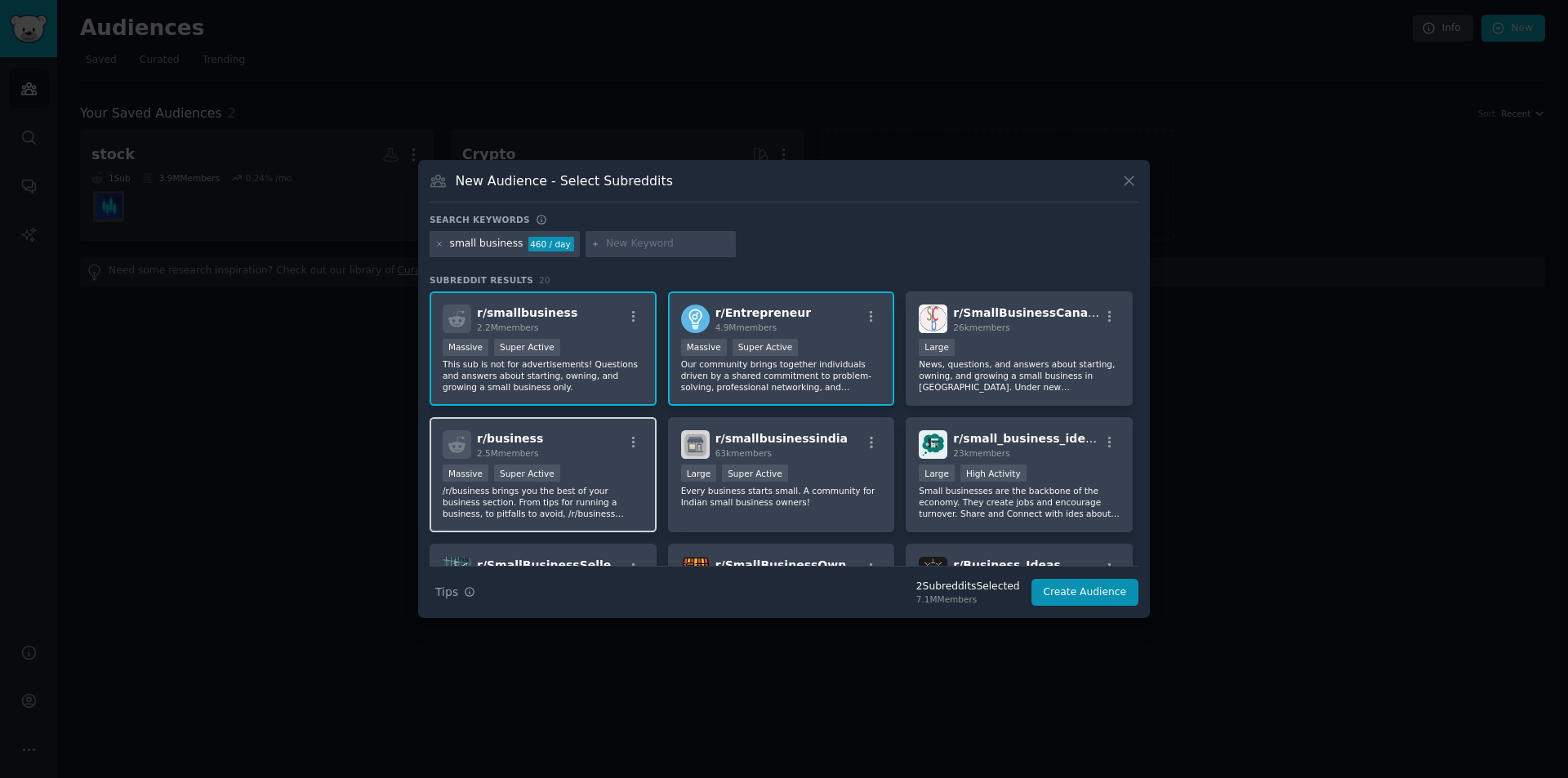
click at [619, 470] on div "Massive Super Active" at bounding box center [543, 474] width 201 height 20
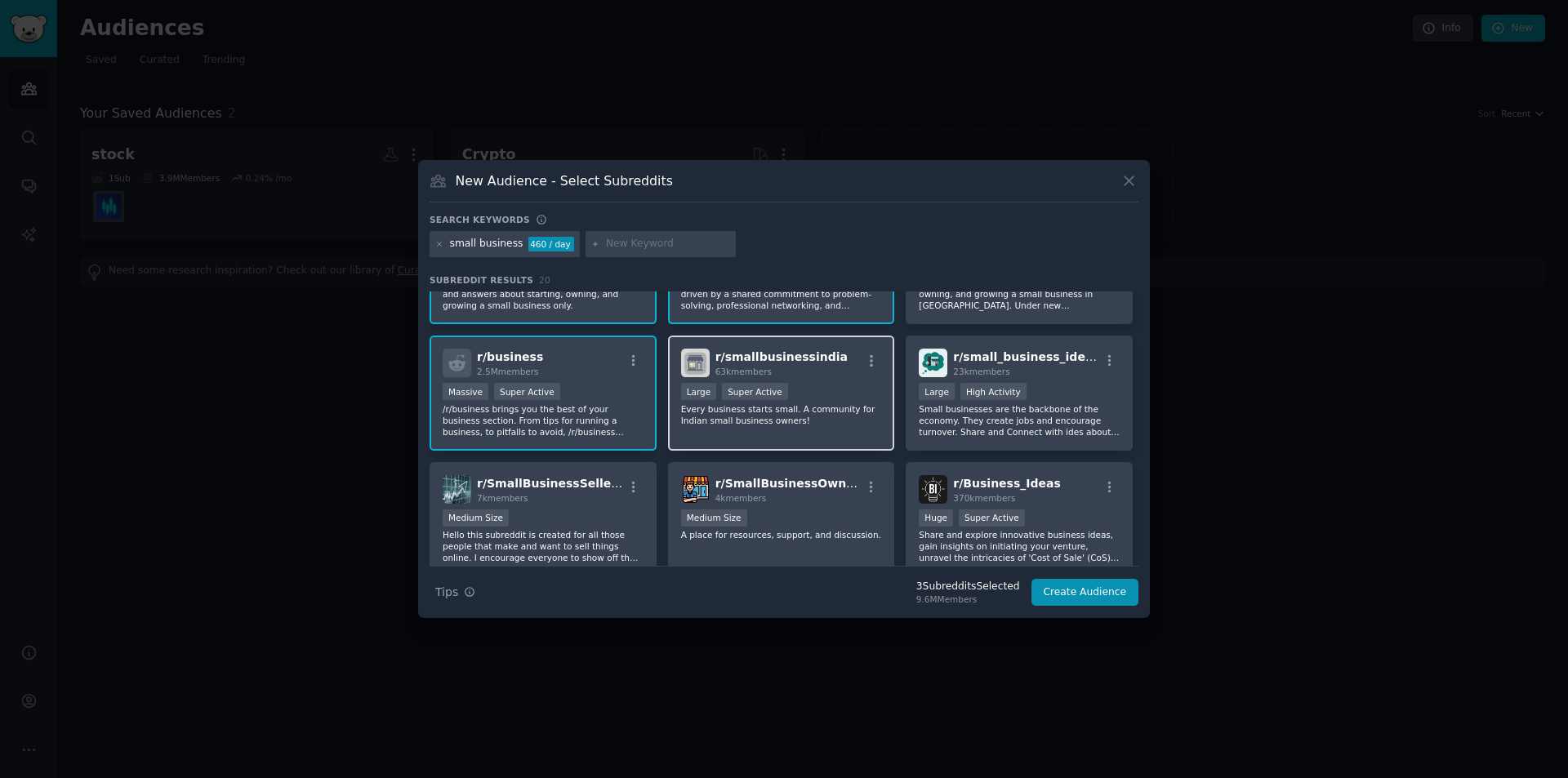
scroll to position [163, 0]
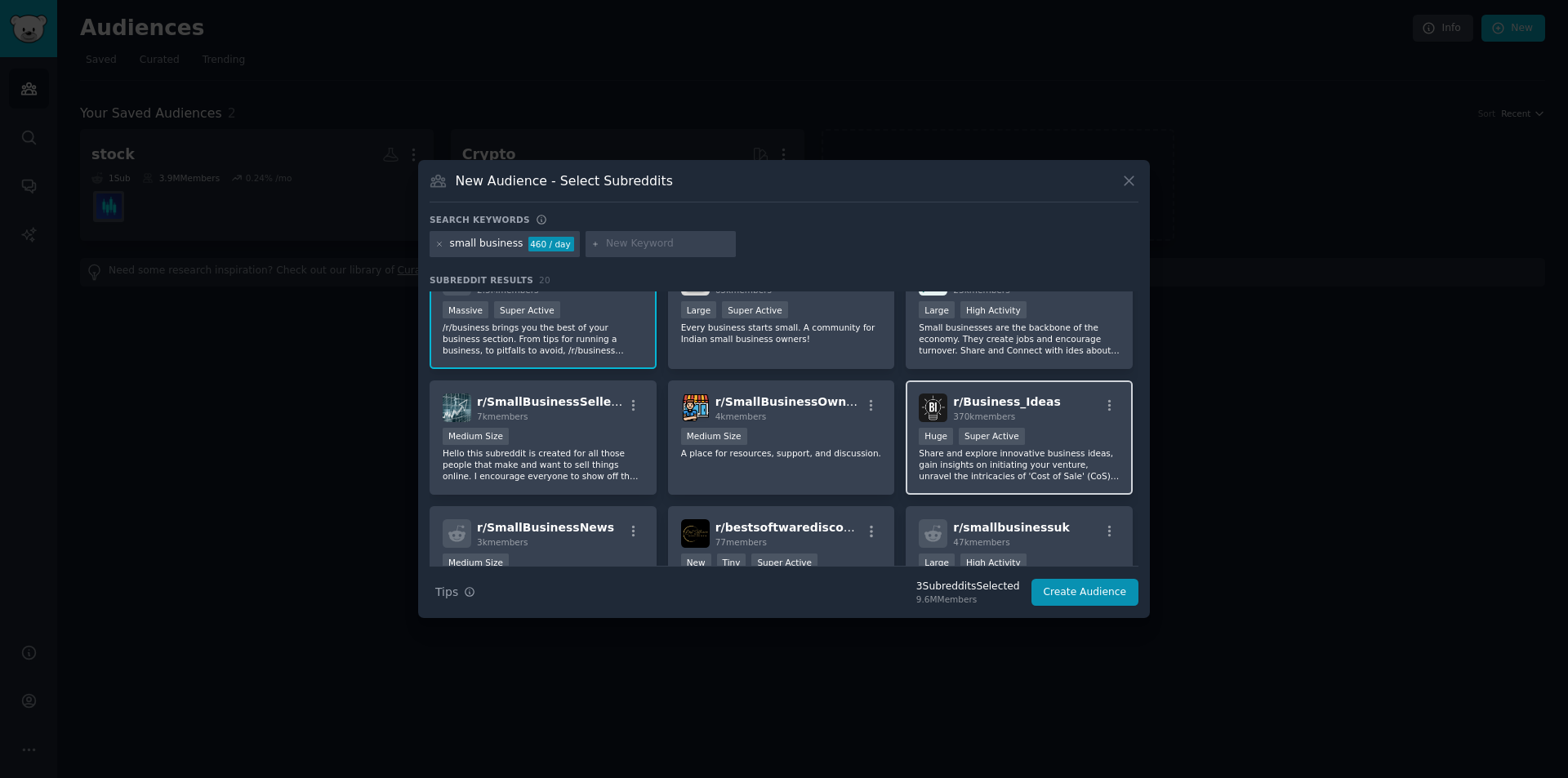
click at [1050, 483] on div "r/ Business_Ideas 370k members Huge Super Active Share and explore innovative b…" at bounding box center [1018, 437] width 227 height 115
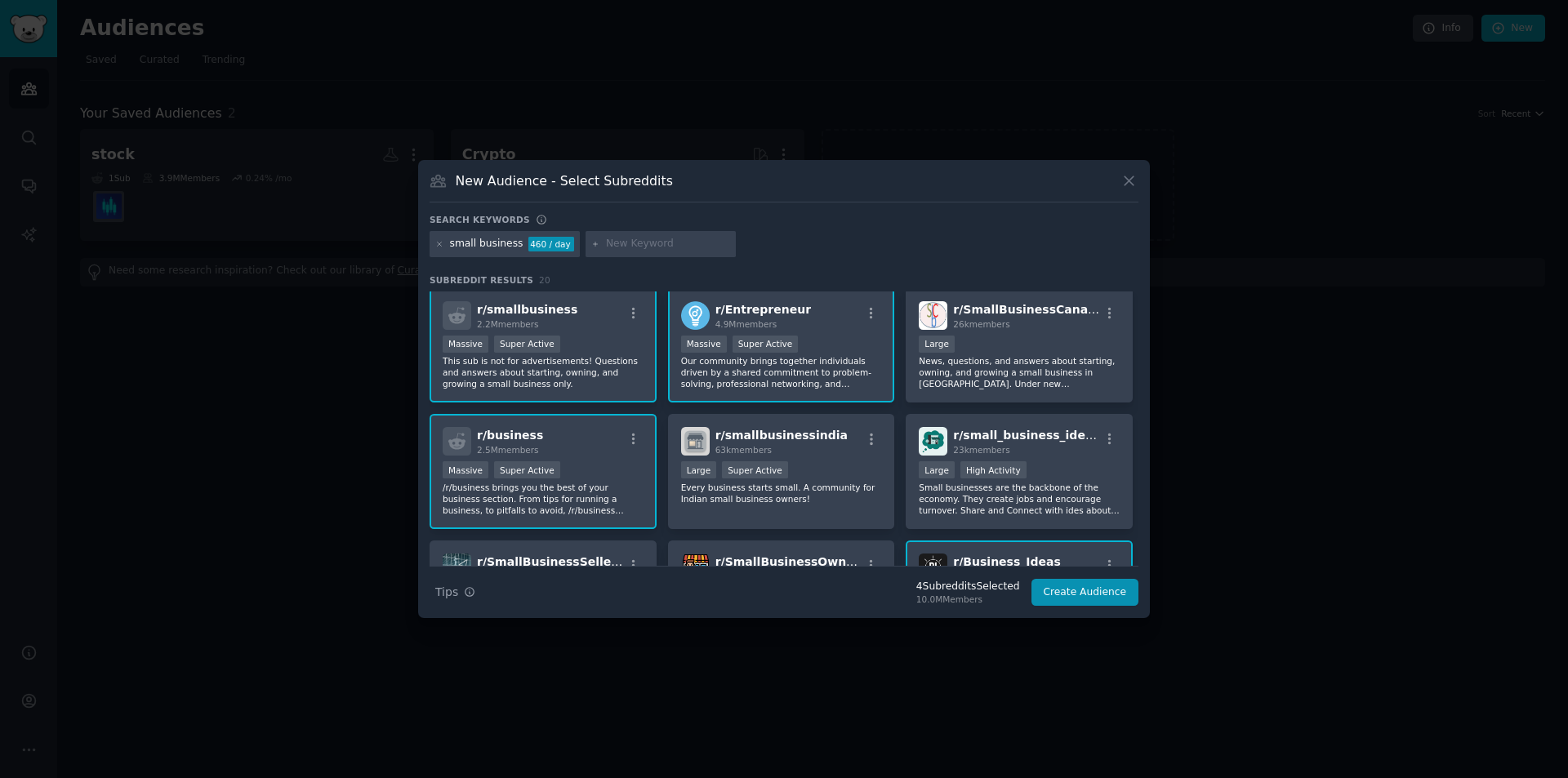
scroll to position [0, 0]
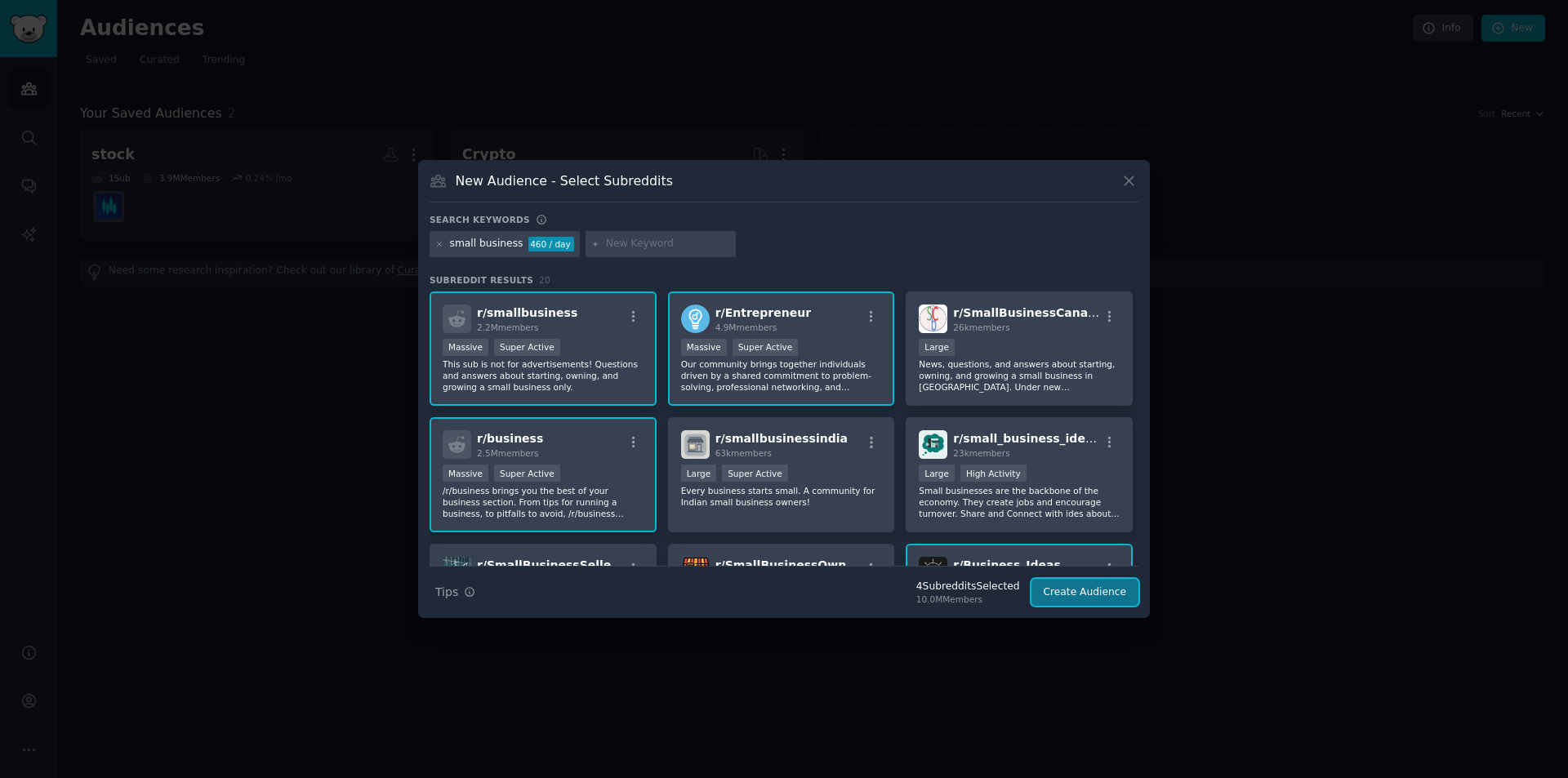
click at [1106, 586] on button "Create Audience" at bounding box center [1085, 593] width 108 height 28
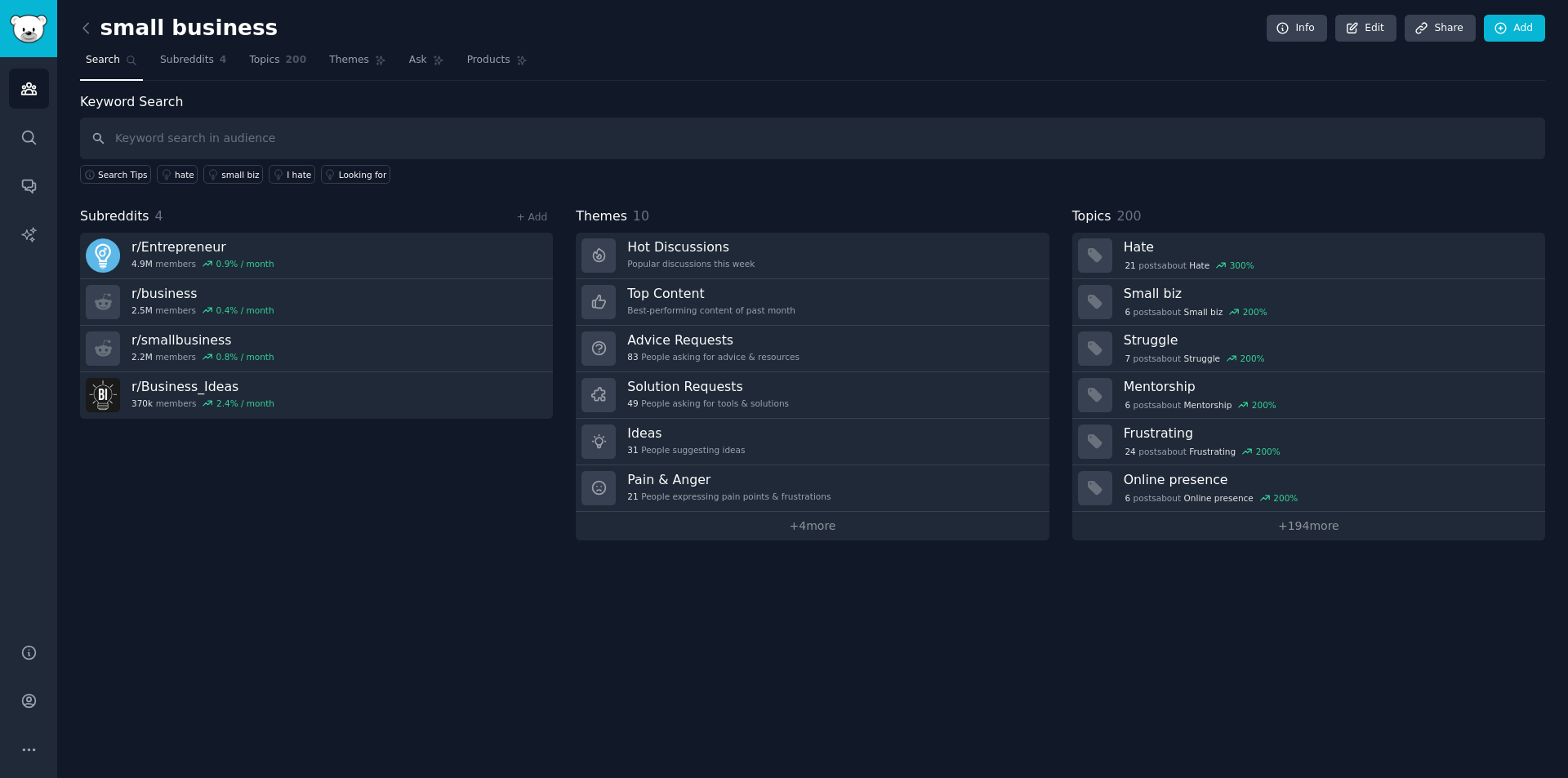
click at [357, 139] on input "text" at bounding box center [812, 138] width 1465 height 42
type input "workday"
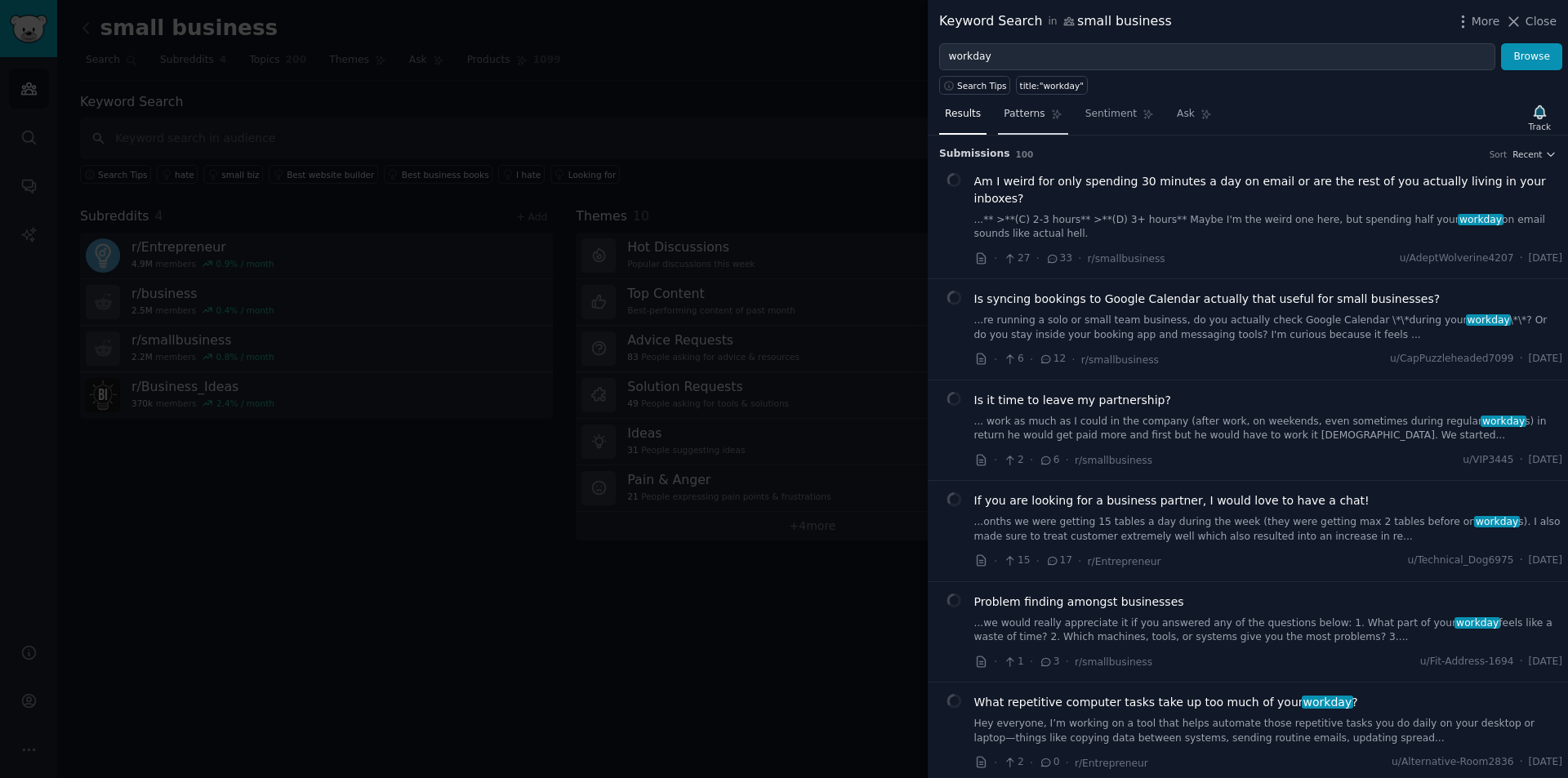
click at [1030, 111] on span "Patterns" at bounding box center [1024, 114] width 41 height 15
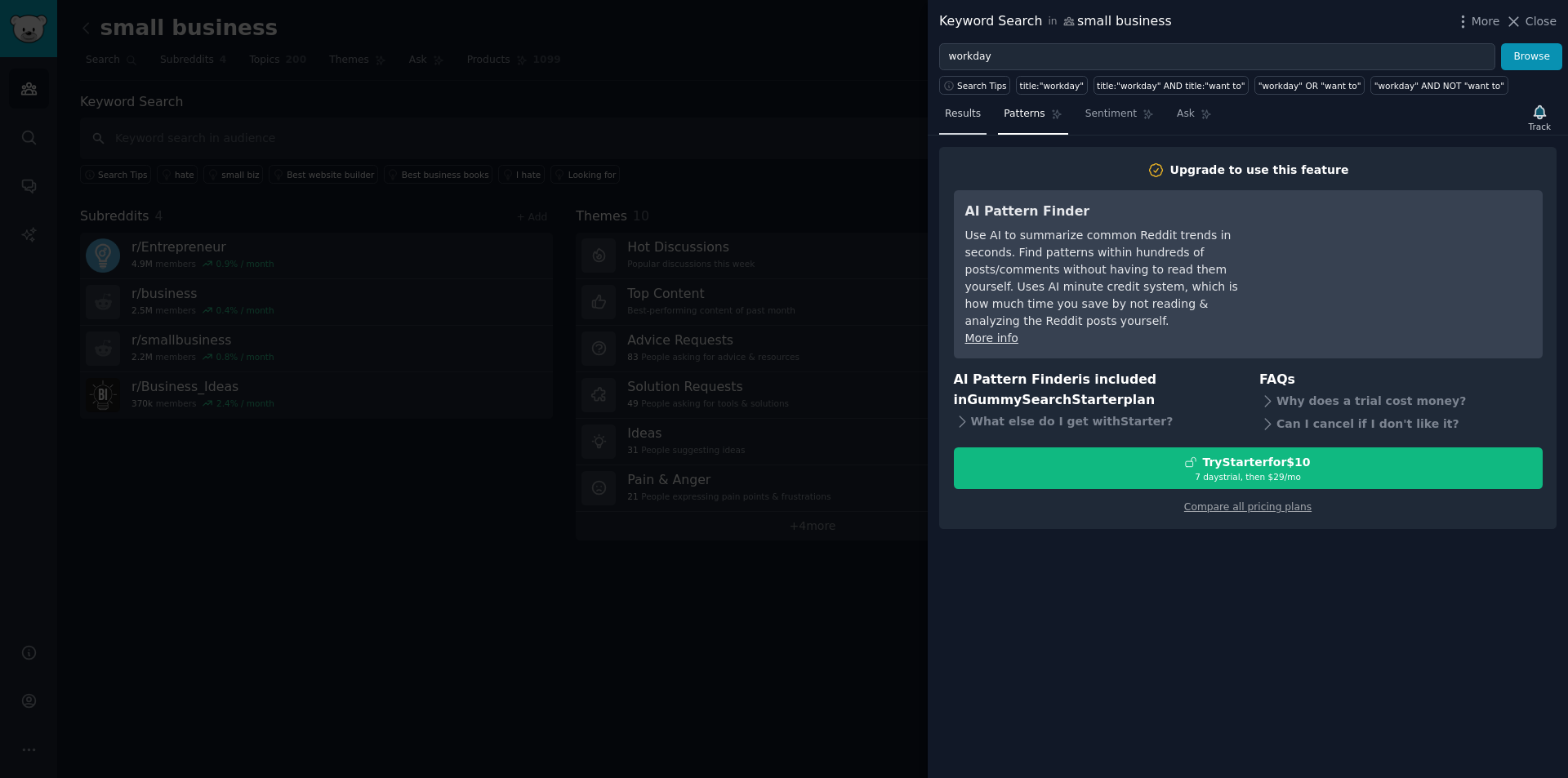
click at [969, 110] on span "Results" at bounding box center [962, 114] width 36 height 15
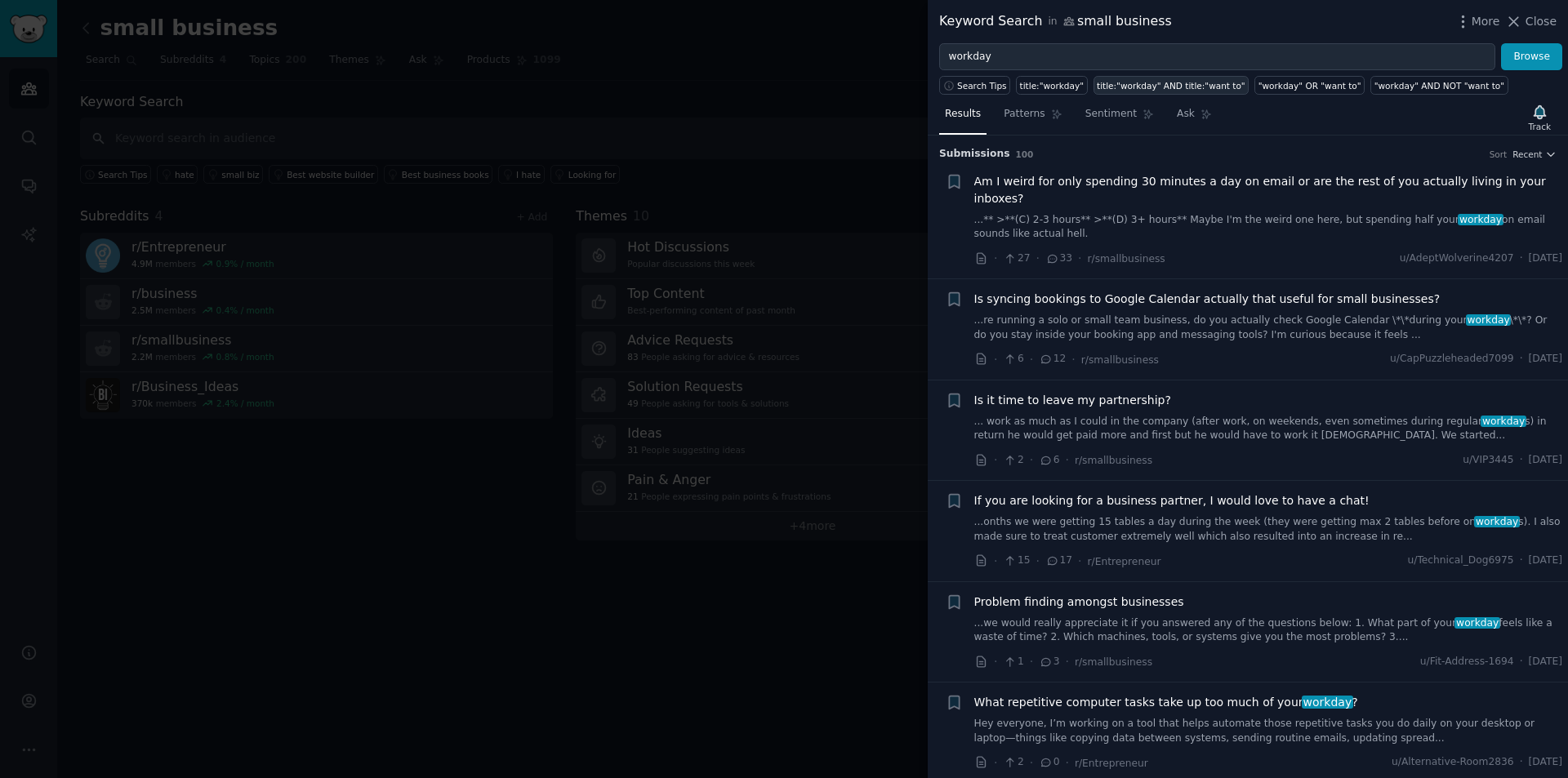
click at [1184, 85] on div "title:"workday" AND title:"want to"" at bounding box center [1171, 85] width 149 height 11
type input "title:"workday" AND title:"want to""
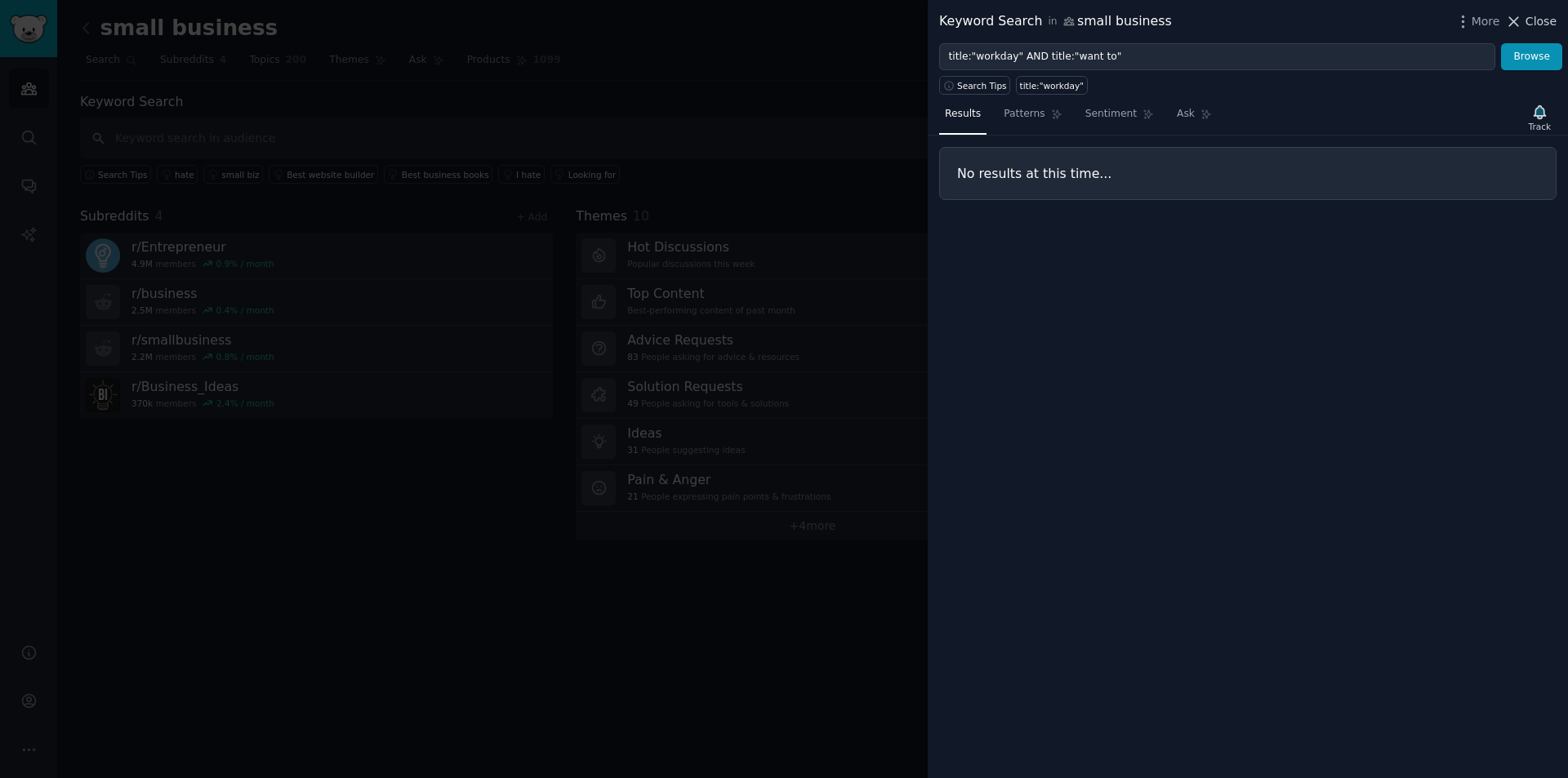
click at [1522, 22] on icon at bounding box center [1514, 22] width 18 height 18
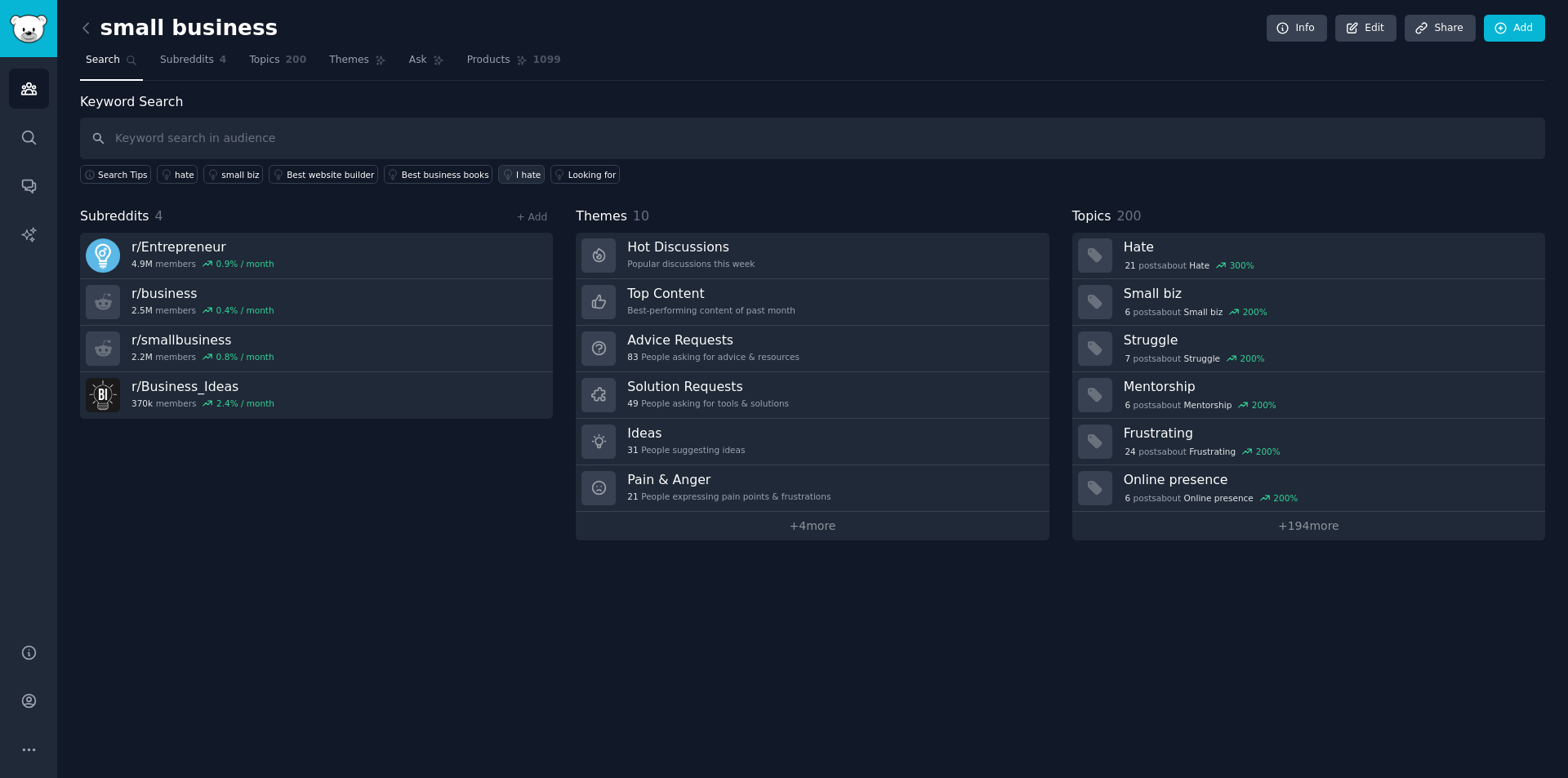
click at [516, 174] on div "I hate" at bounding box center [529, 174] width 25 height 11
